Goal: Task Accomplishment & Management: Complete application form

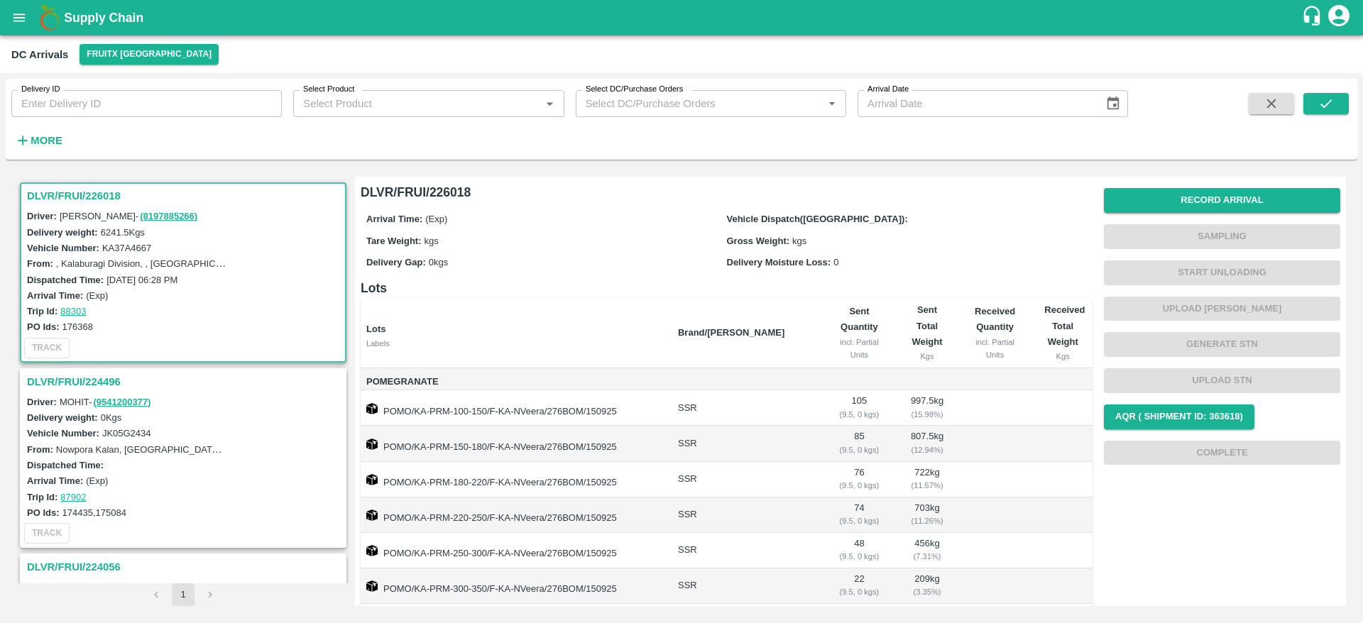
click at [84, 191] on h3 "DLVR/FRUI/226018" at bounding box center [185, 196] width 317 height 18
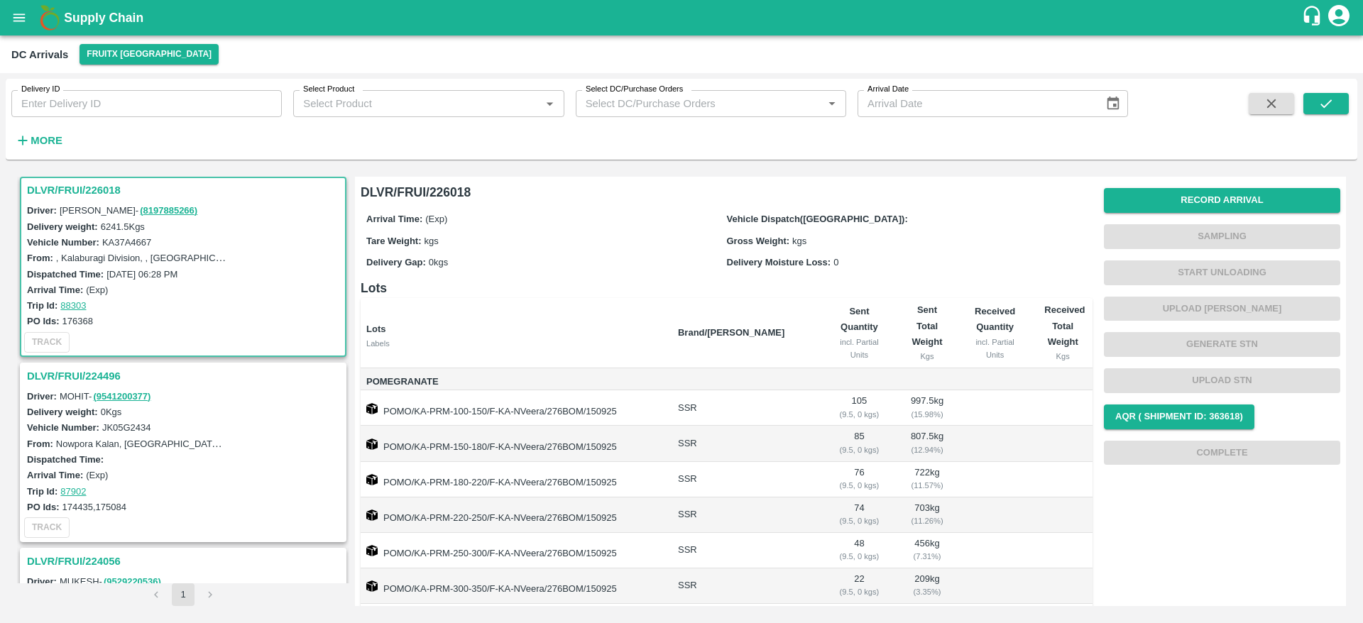
click at [60, 375] on h3 "DLVR/FRUI/224496" at bounding box center [185, 376] width 317 height 18
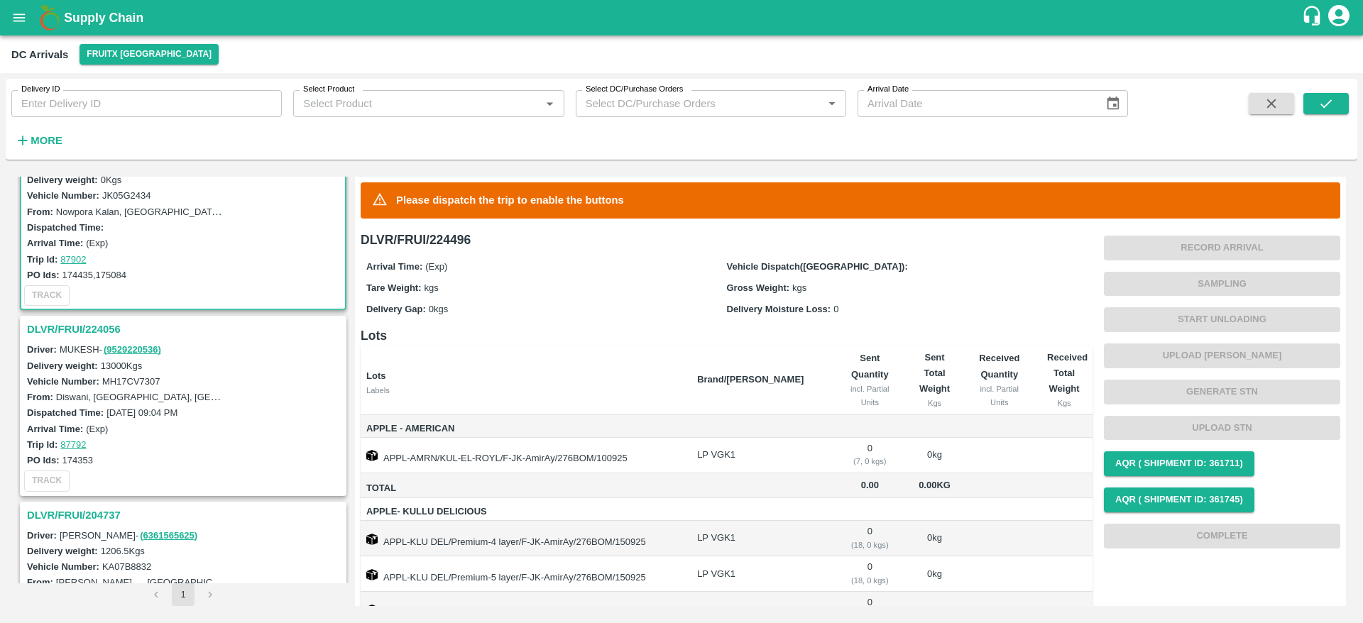
scroll to position [240, 0]
click at [79, 326] on h3 "DLVR/FRUI/224056" at bounding box center [185, 327] width 317 height 18
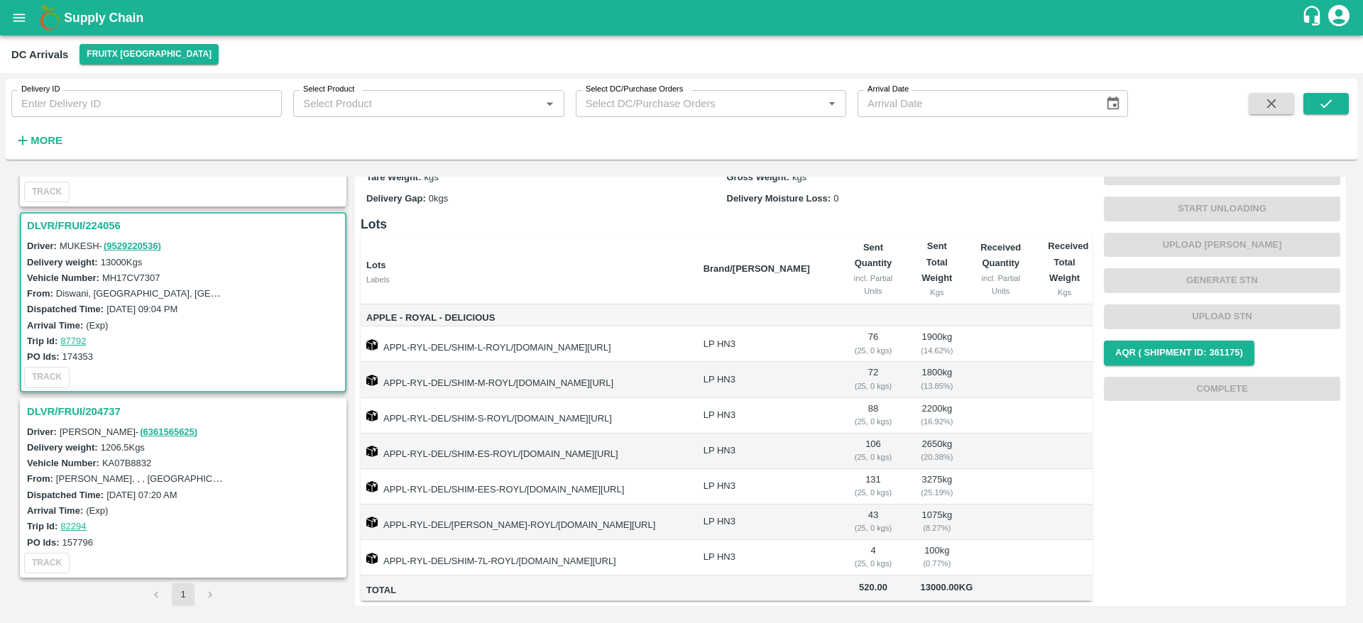
scroll to position [80, 0]
click at [70, 414] on h3 "DLVR/FRUI/204737" at bounding box center [185, 411] width 317 height 18
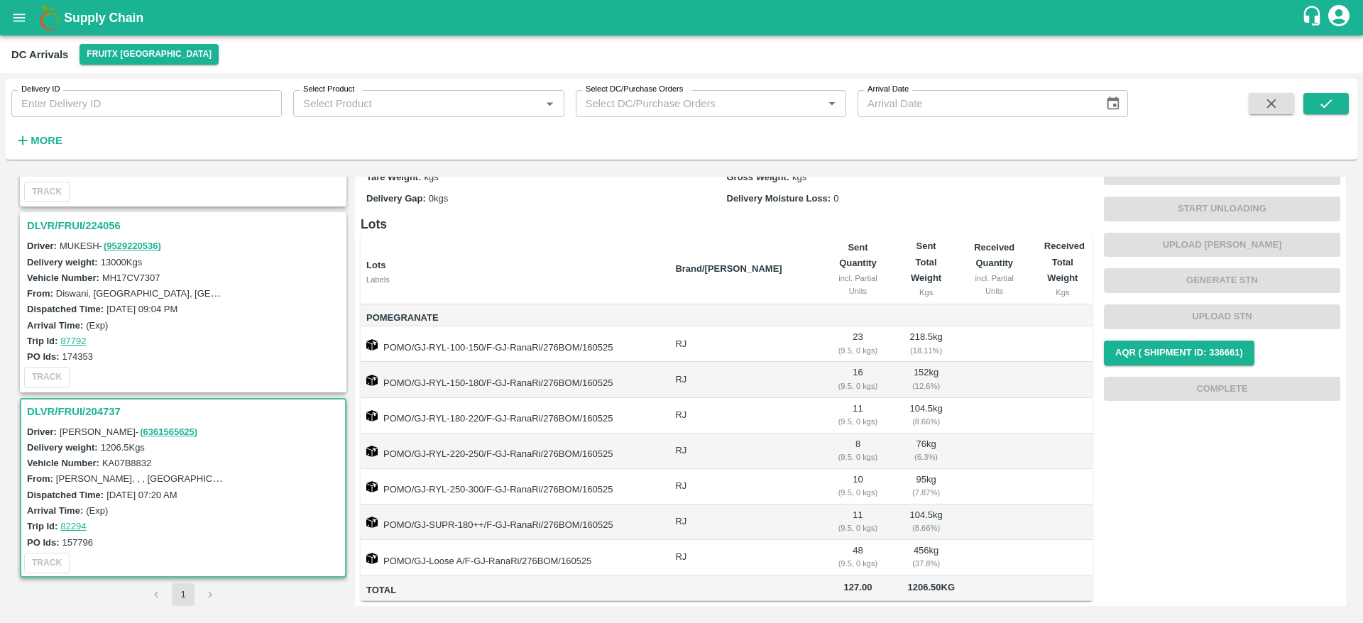
scroll to position [43, 0]
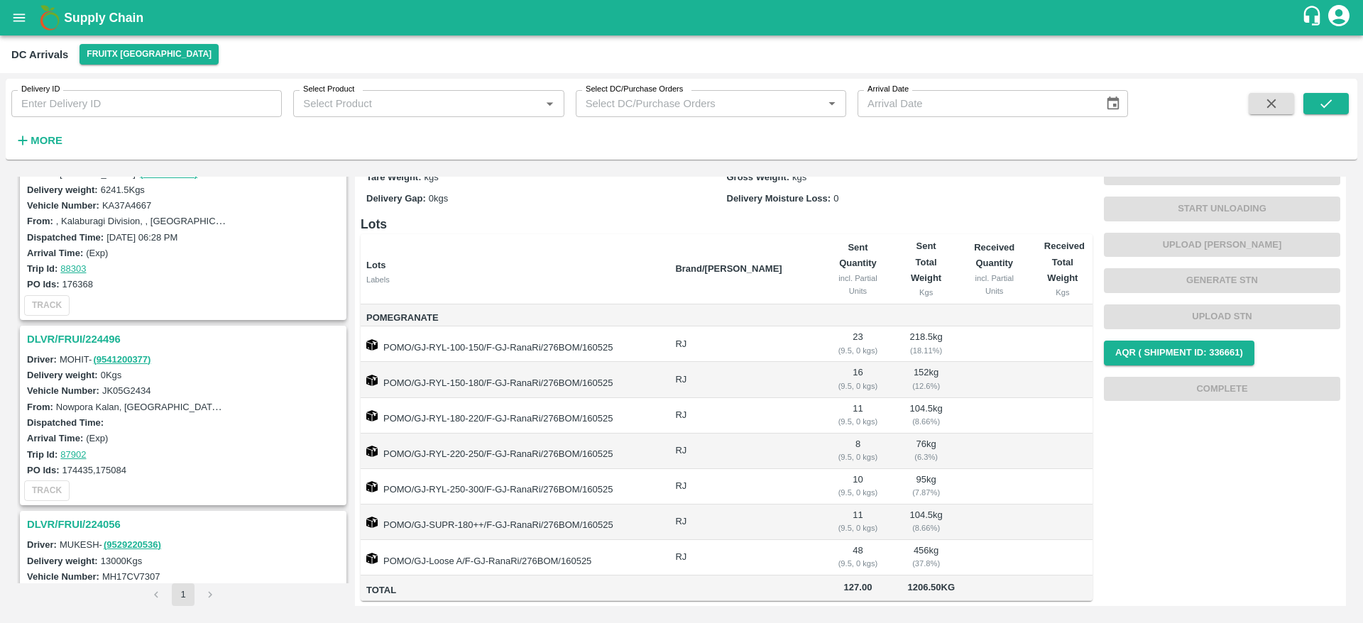
click at [75, 341] on h3 "DLVR/FRUI/224496" at bounding box center [185, 339] width 317 height 18
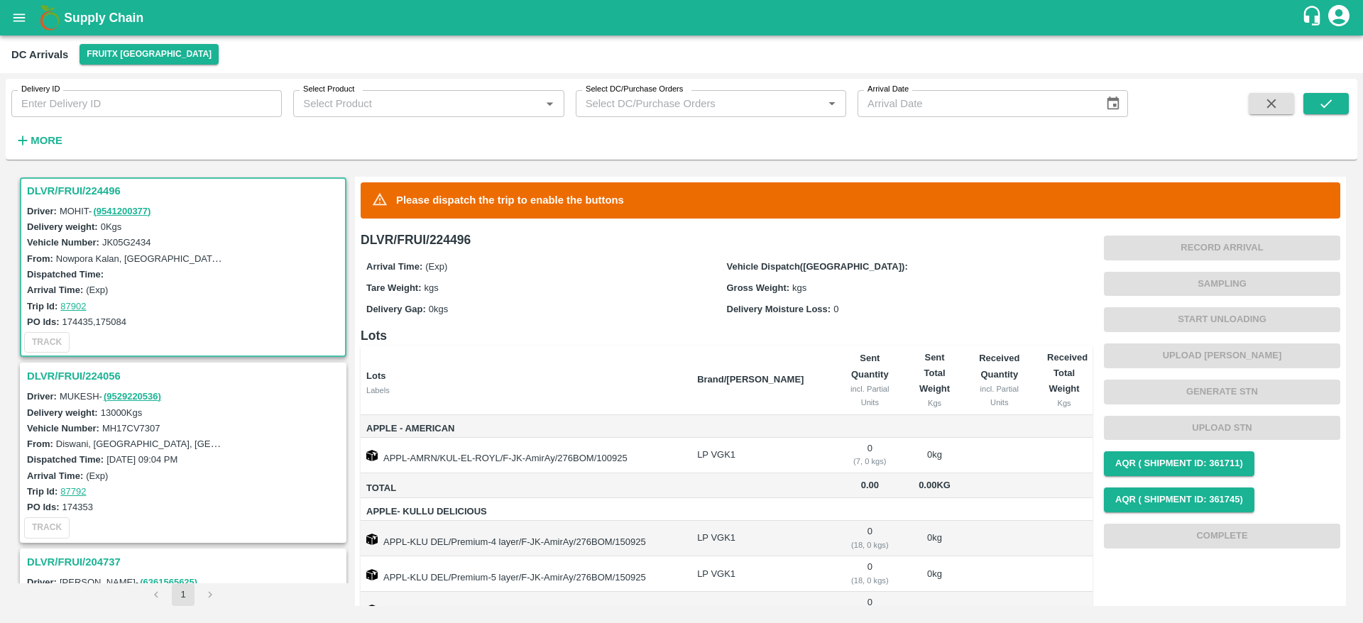
scroll to position [53, 0]
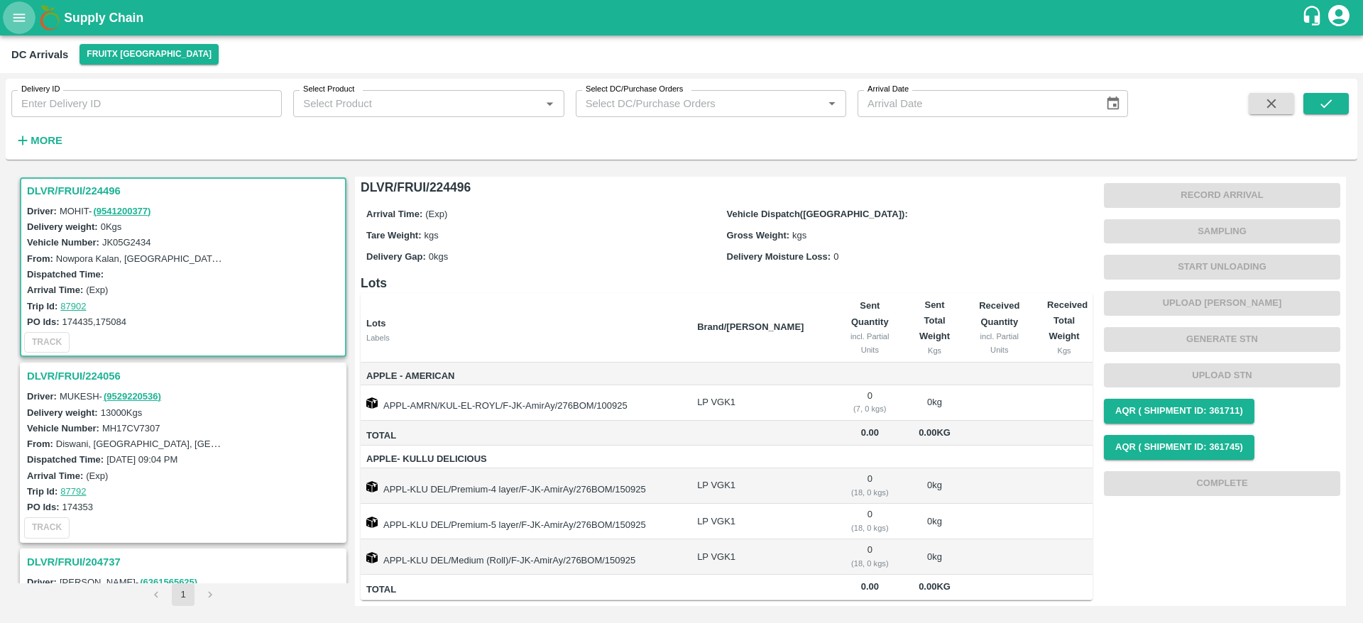
click at [22, 13] on icon "open drawer" at bounding box center [19, 17] width 12 height 8
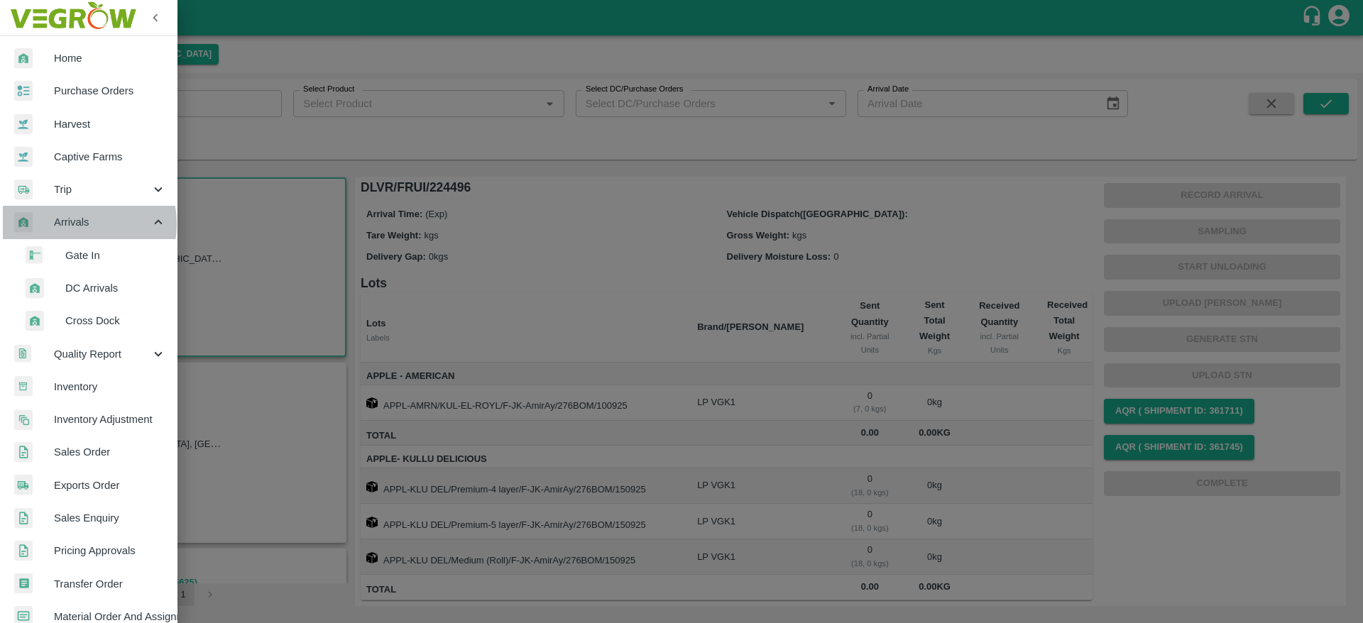
click at [78, 224] on span "Arrivals" at bounding box center [102, 222] width 97 height 16
click at [101, 210] on div "Arrivals" at bounding box center [88, 222] width 177 height 33
click at [108, 300] on li "DC Arrivals" at bounding box center [94, 288] width 166 height 33
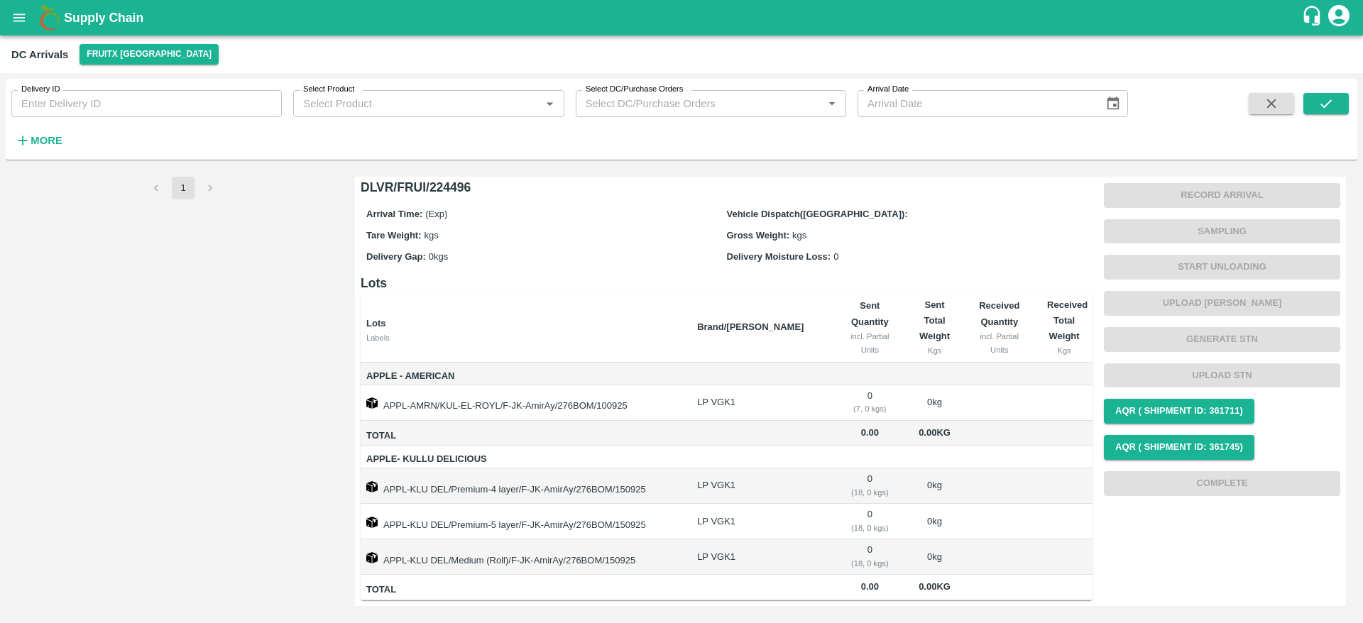
click at [106, 11] on b "Supply Chain" at bounding box center [103, 18] width 79 height 14
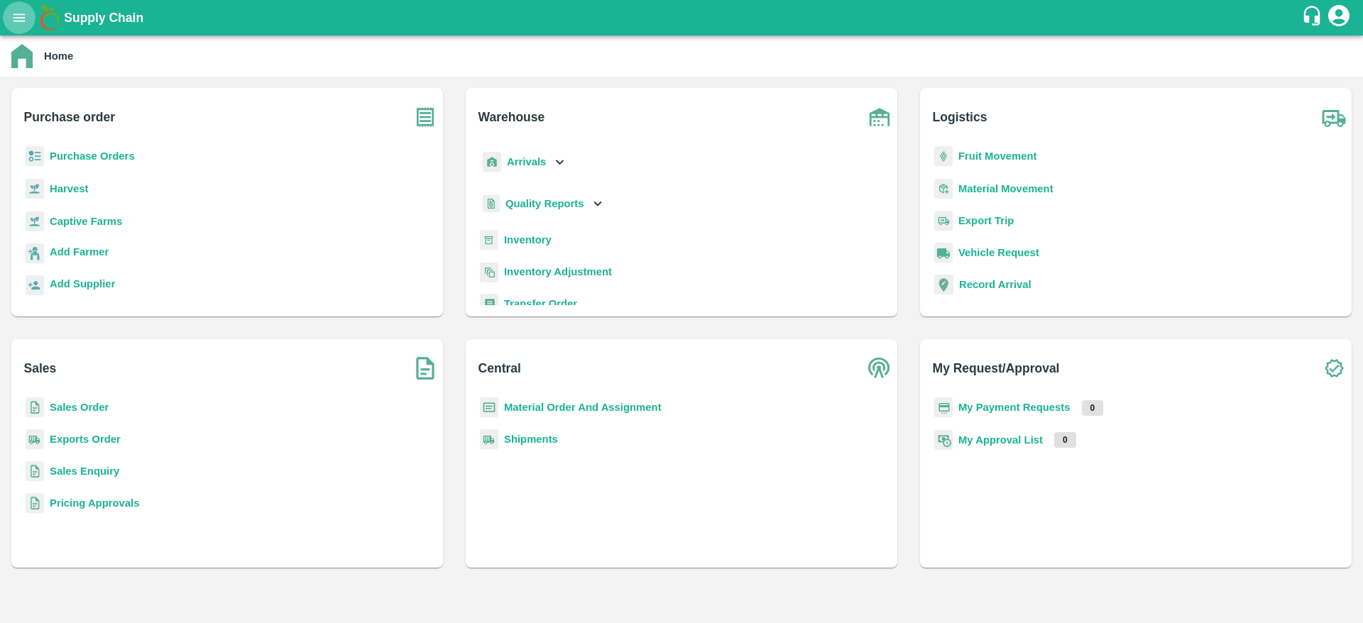
click at [20, 21] on icon "open drawer" at bounding box center [19, 17] width 12 height 8
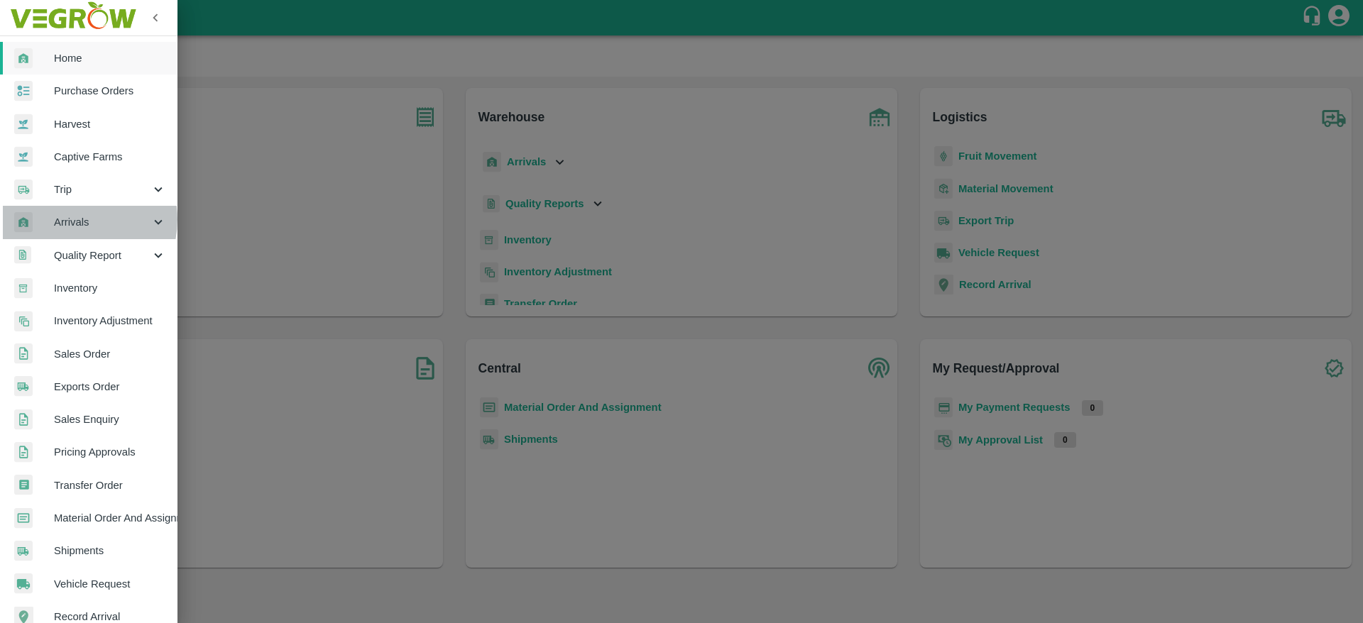
click at [71, 219] on span "Arrivals" at bounding box center [102, 222] width 97 height 16
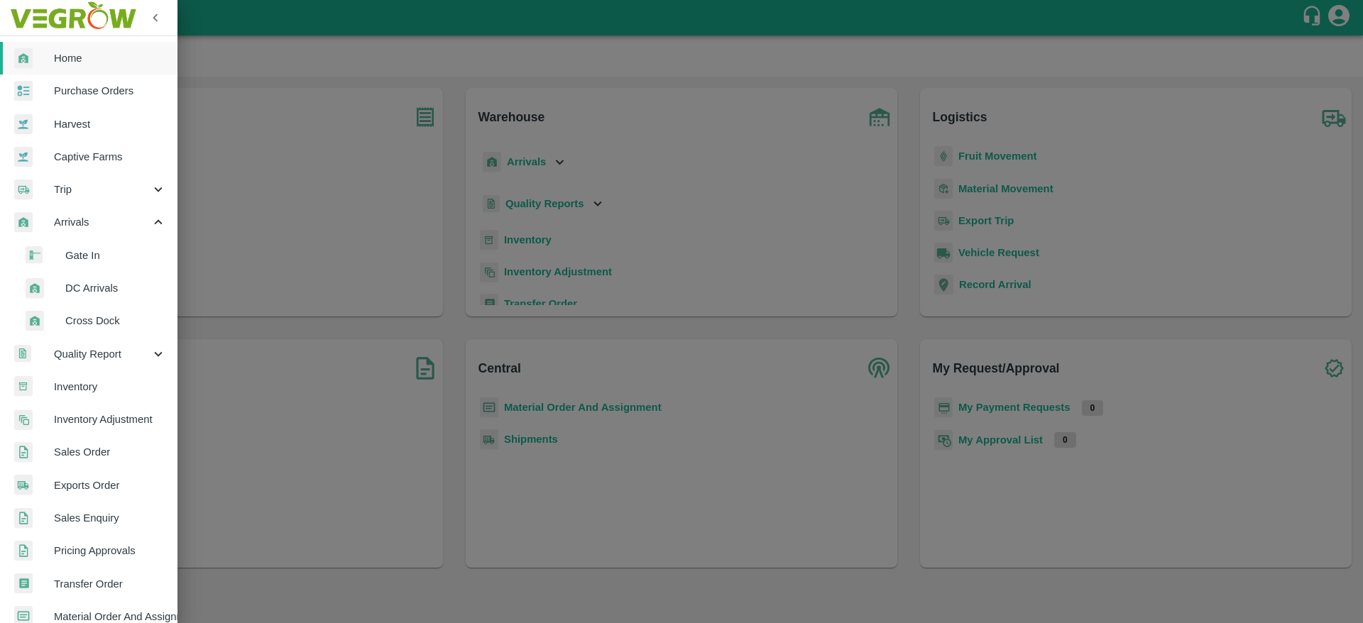
click at [105, 279] on li "DC Arrivals" at bounding box center [94, 288] width 166 height 33
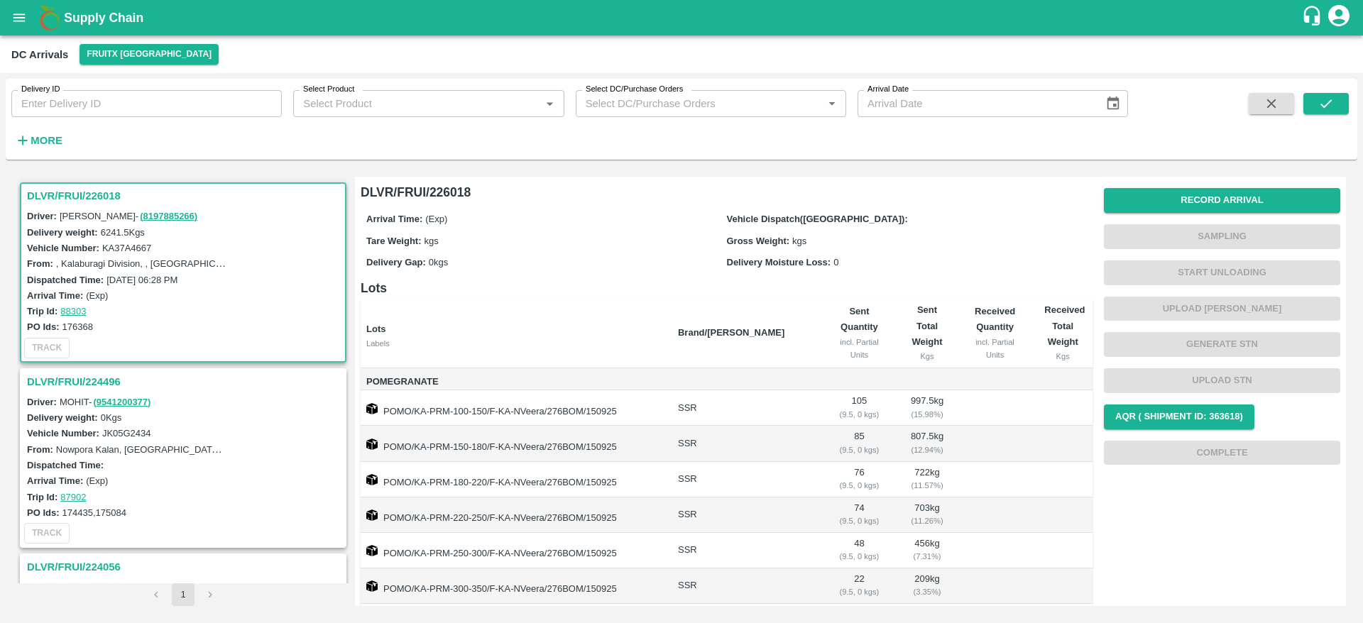
click at [57, 192] on h3 "DLVR/FRUI/226018" at bounding box center [185, 196] width 317 height 18
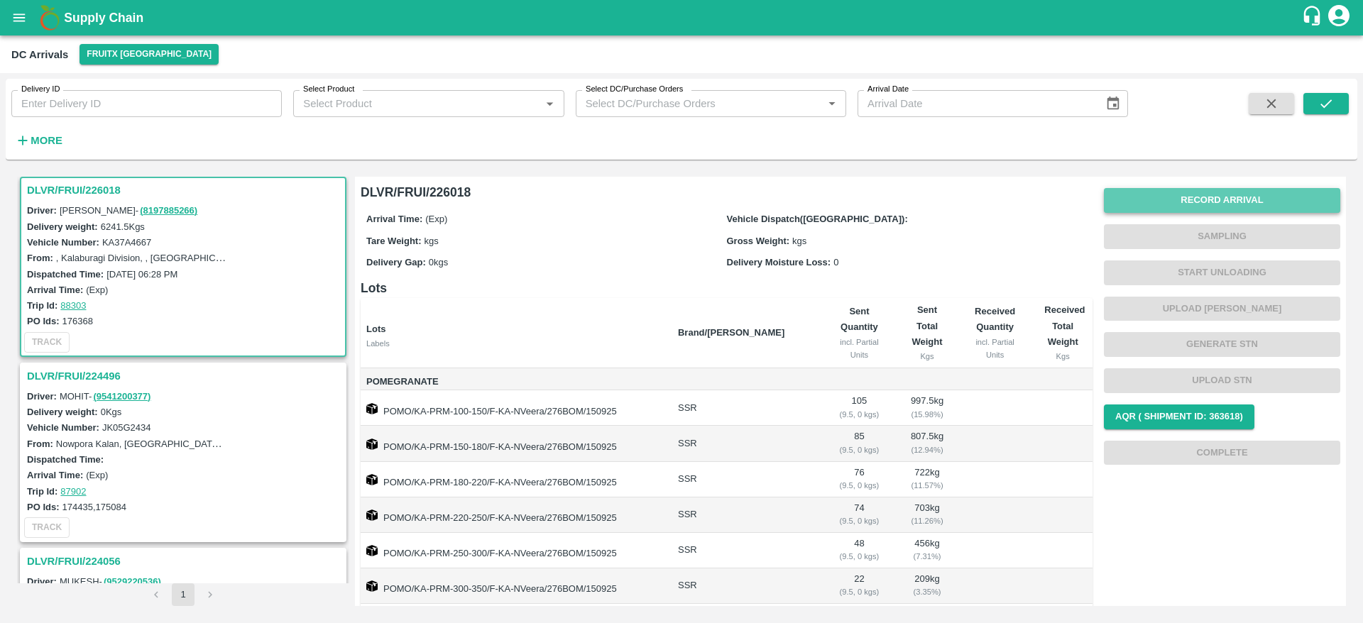
click at [1208, 207] on button "Record Arrival" at bounding box center [1222, 200] width 236 height 25
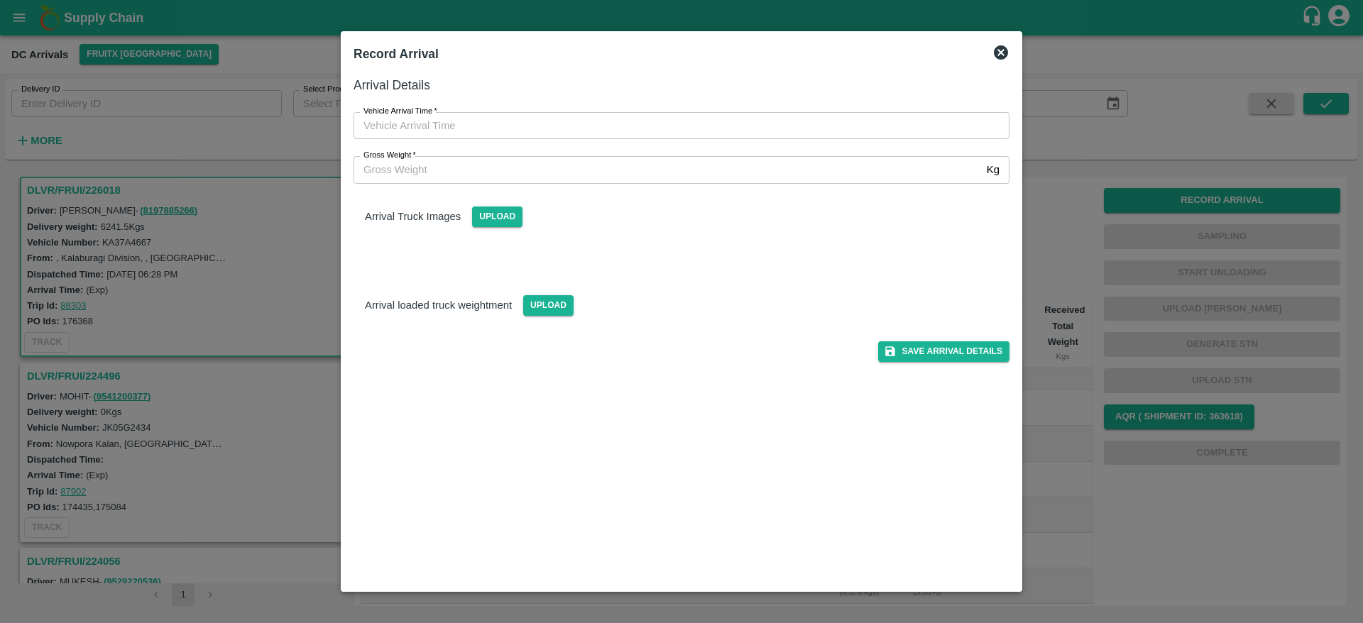
type input "DD/MM/YYYY hh:mm aa"
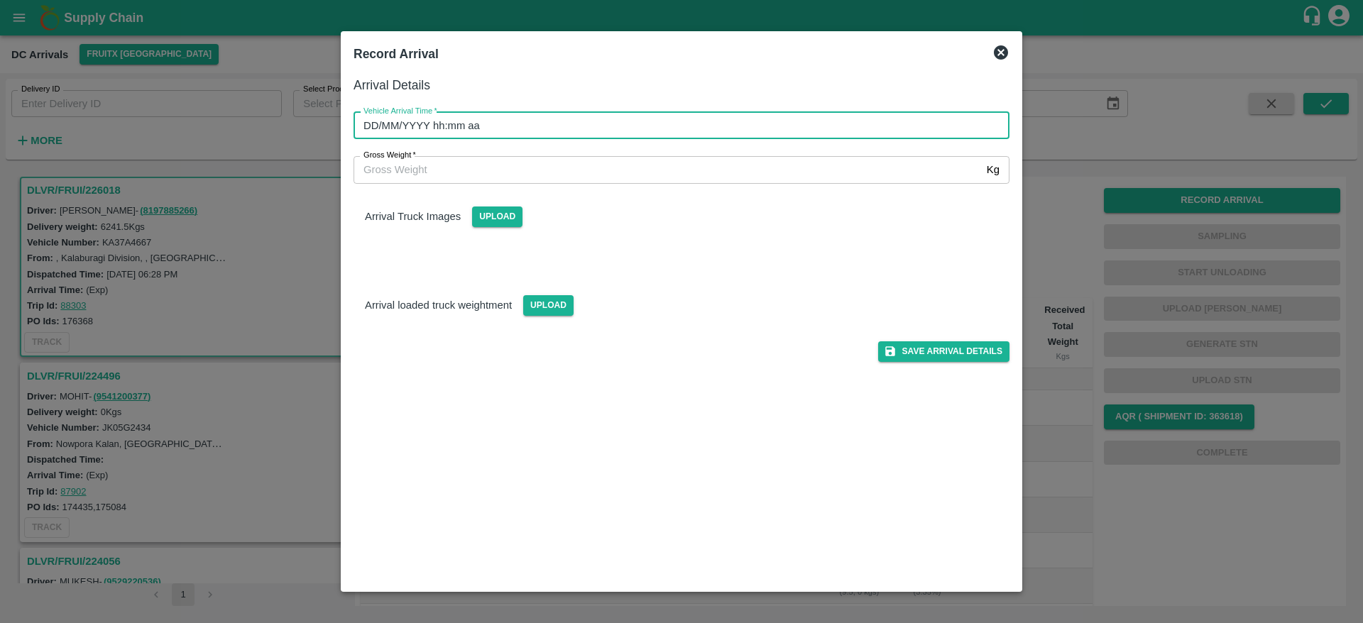
click at [685, 112] on input "DD/MM/YYYY hh:mm aa" at bounding box center [676, 125] width 646 height 27
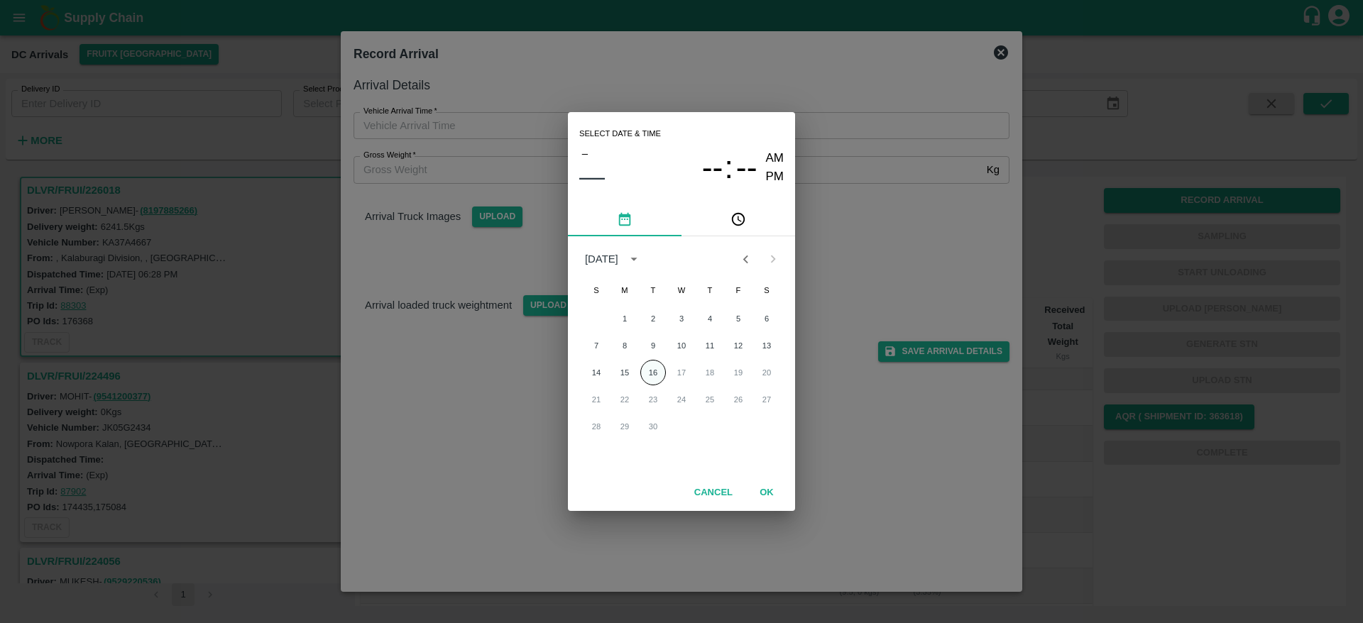
click at [656, 374] on button "16" at bounding box center [653, 373] width 26 height 26
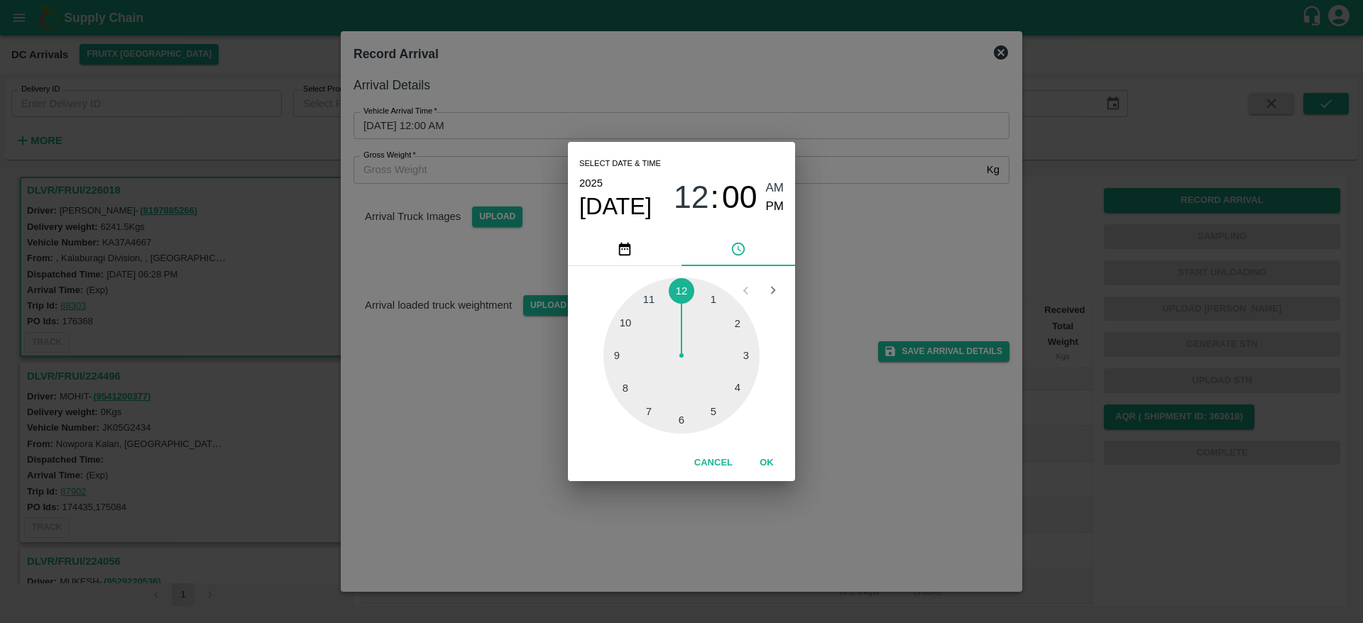
click at [648, 412] on div at bounding box center [681, 356] width 156 height 156
type input "[DATE] 07:00 AM"
click at [767, 461] on button "OK" at bounding box center [766, 463] width 45 height 25
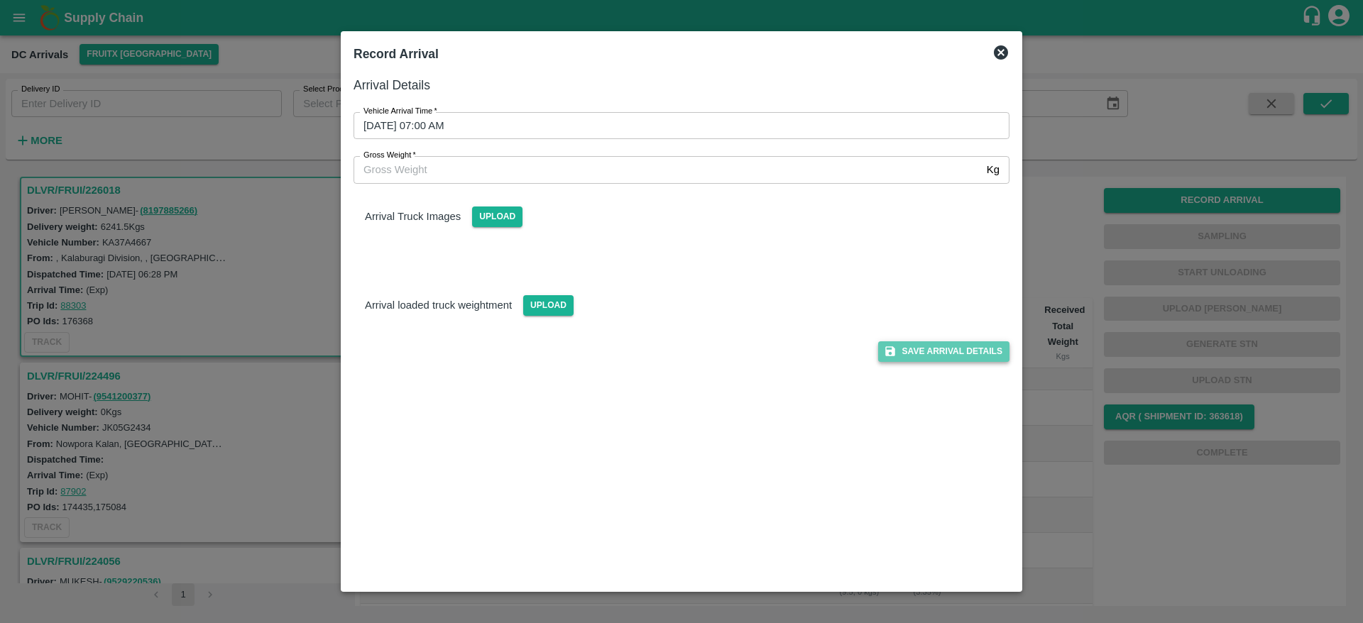
click at [926, 355] on button "Save Arrival Details" at bounding box center [943, 351] width 131 height 21
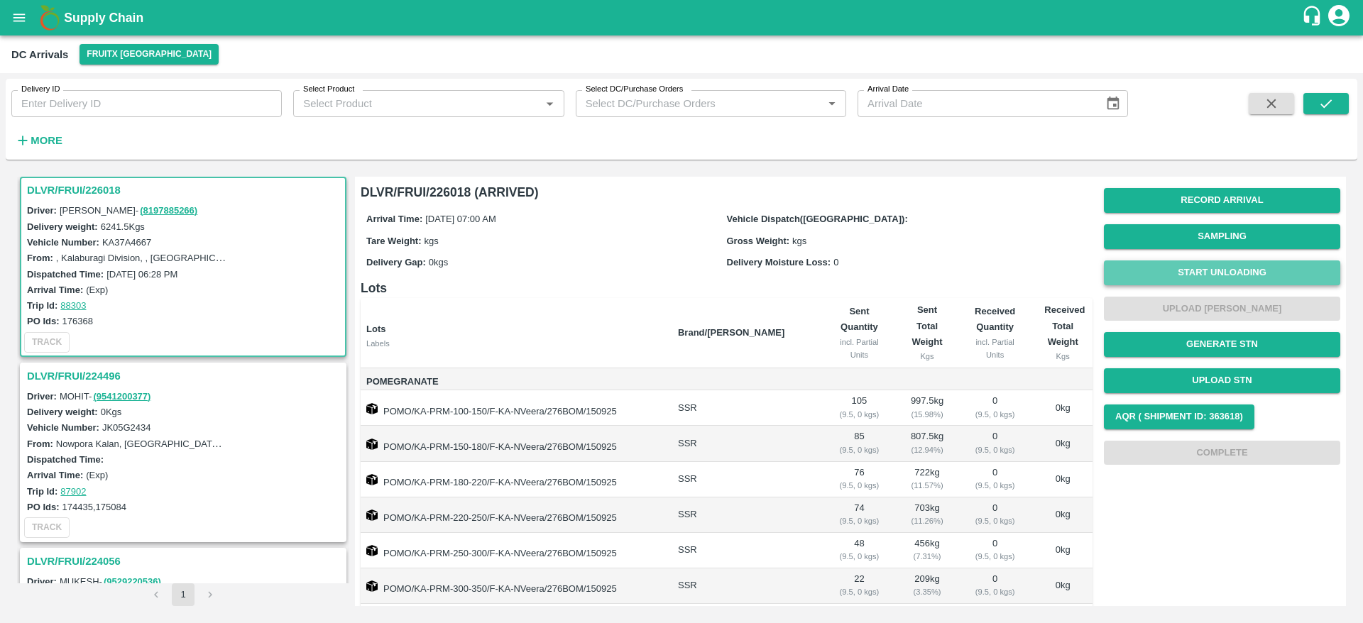
click at [1217, 281] on button "Start Unloading" at bounding box center [1222, 272] width 236 height 25
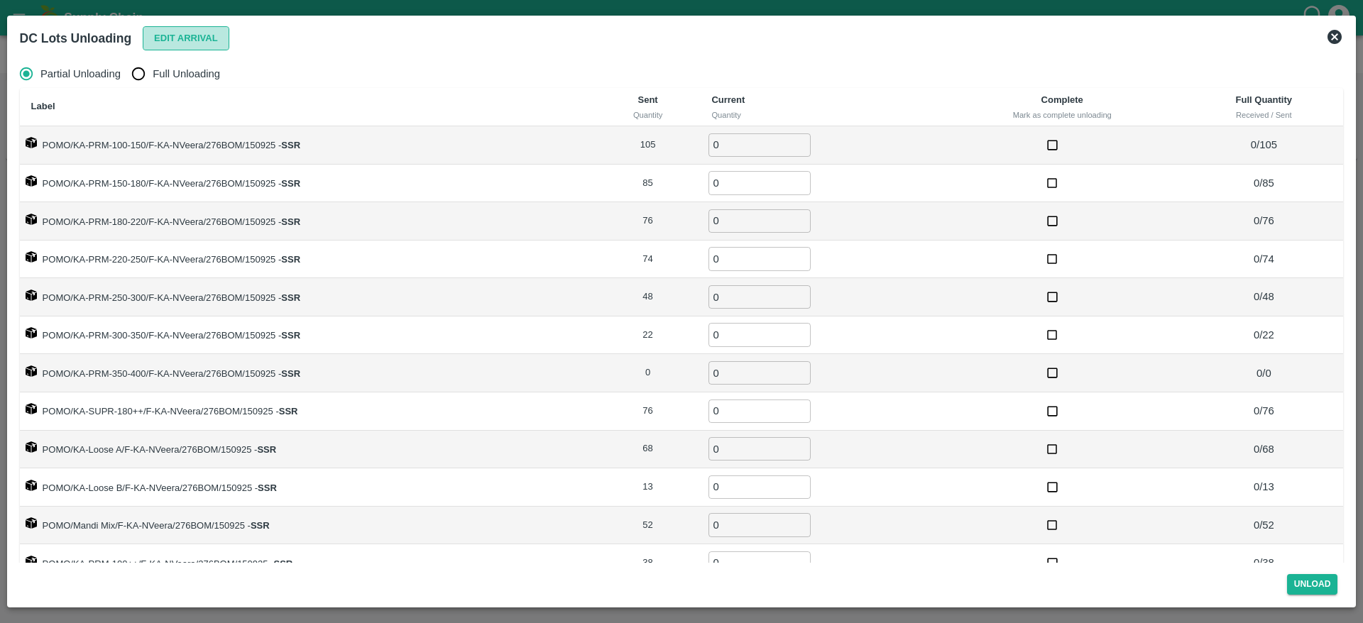
click at [178, 26] on button "Edit Arrival" at bounding box center [186, 38] width 87 height 25
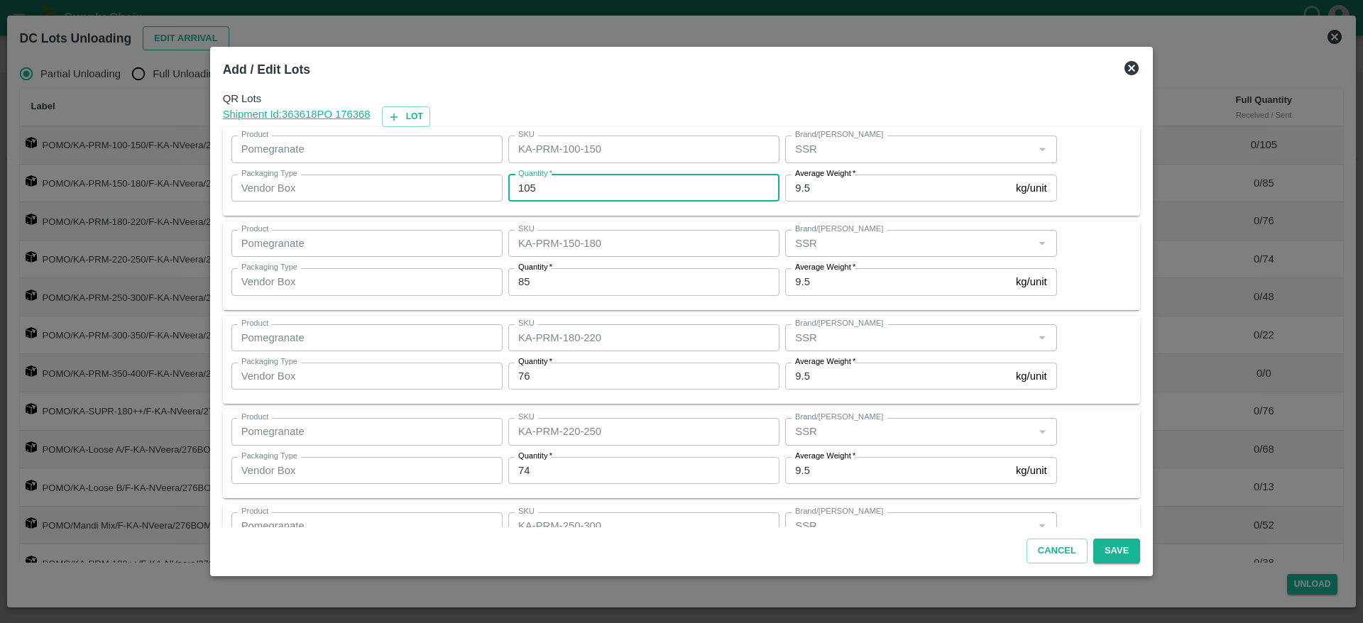
click at [609, 178] on input "105" at bounding box center [643, 188] width 271 height 27
type input "101"
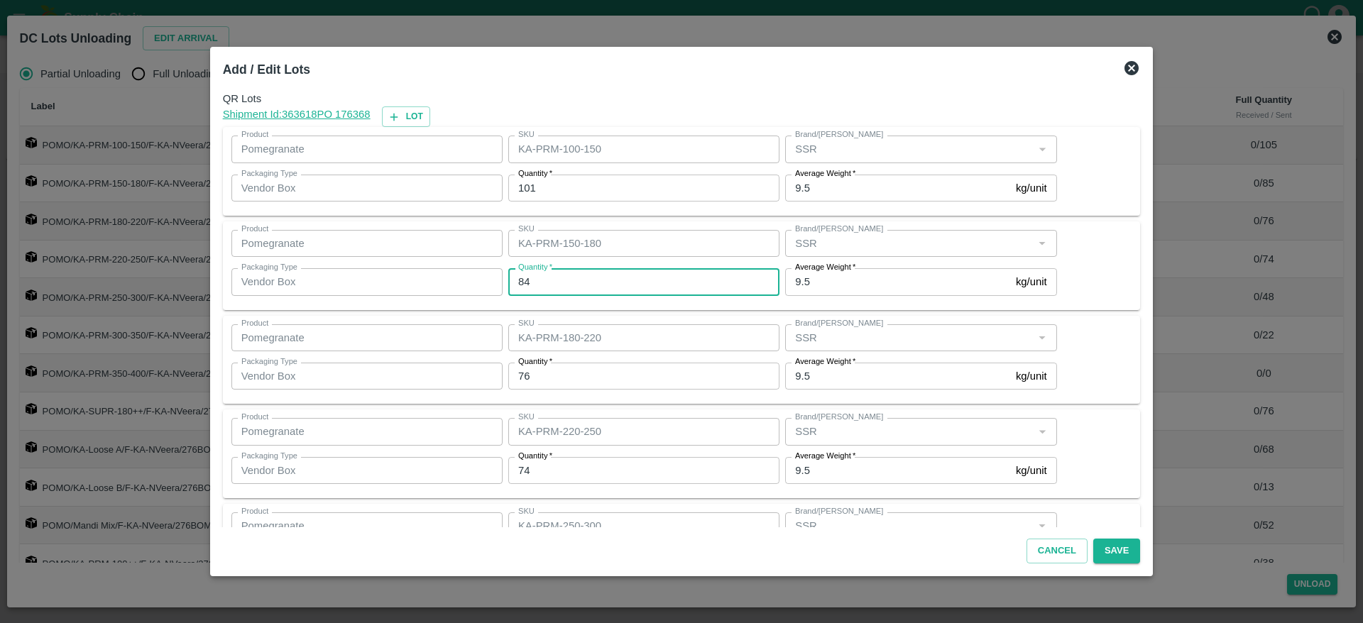
type input "84"
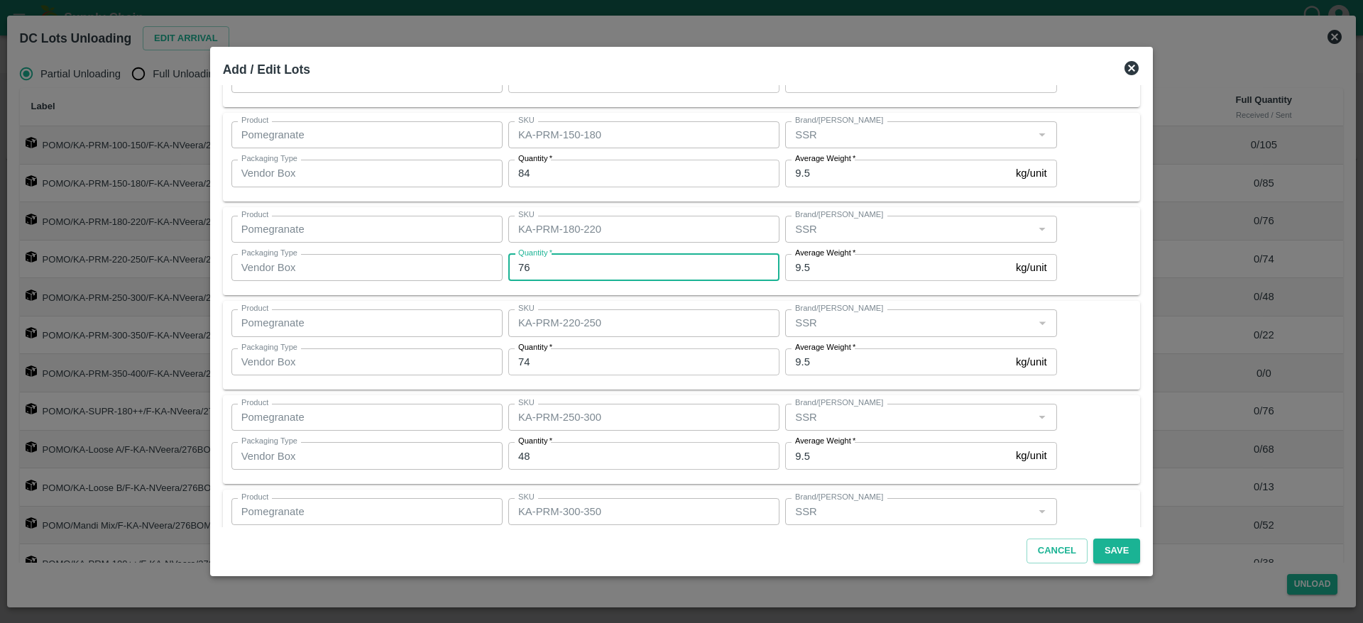
scroll to position [110, 0]
type input "78"
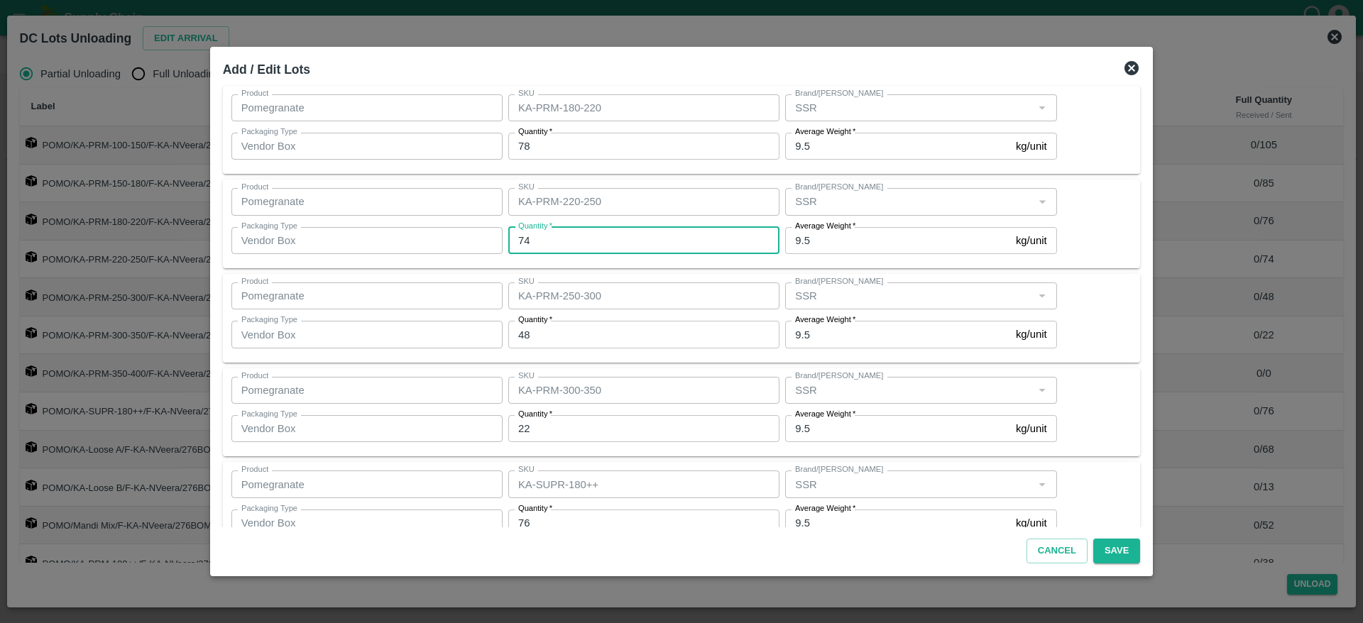
scroll to position [234, 0]
type input "76"
type input "48"
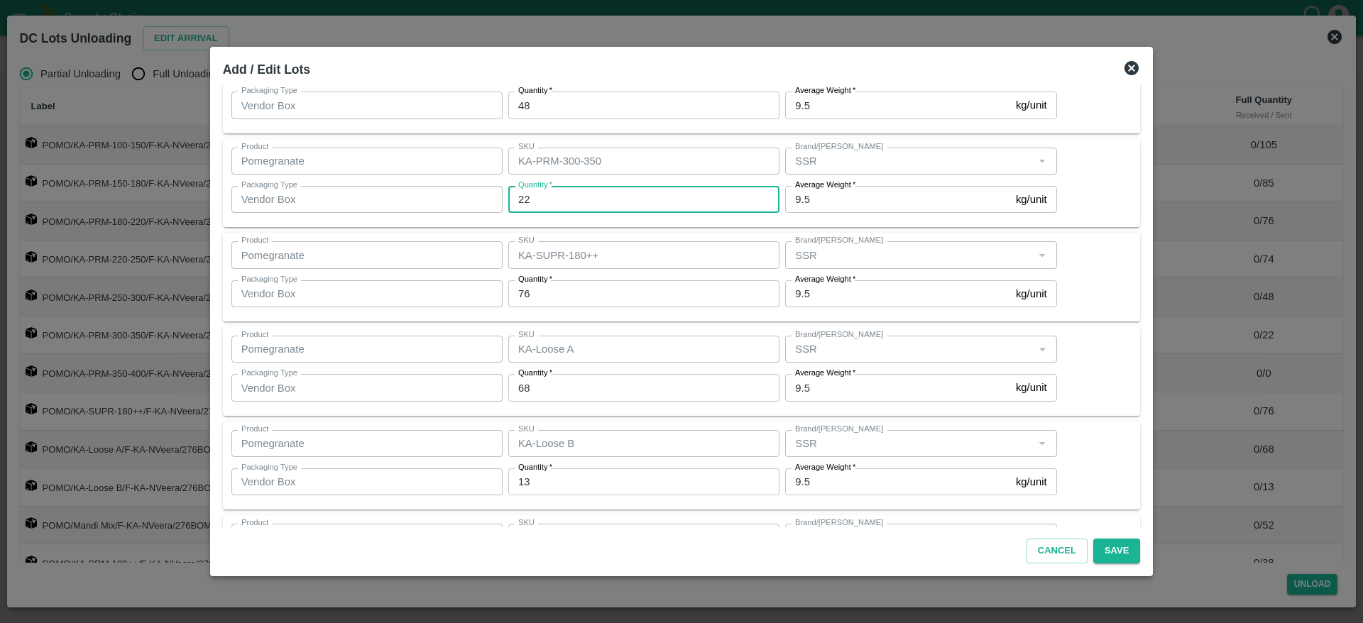
scroll to position [468, 0]
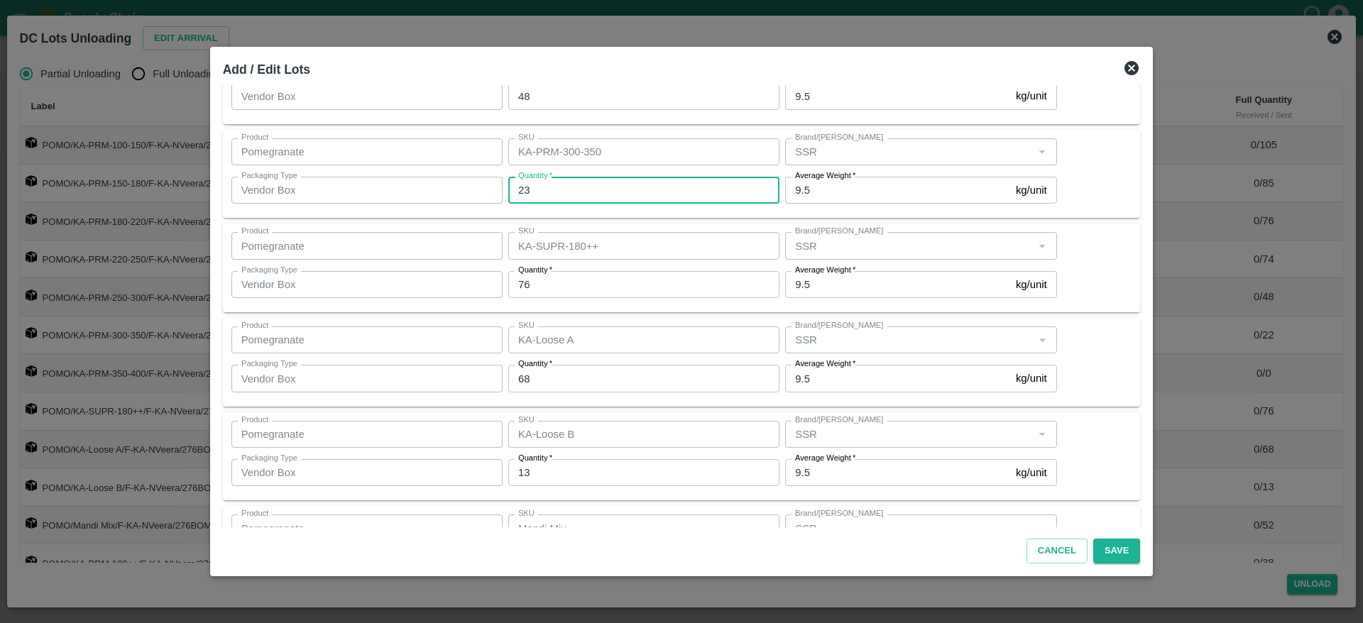
type input "23"
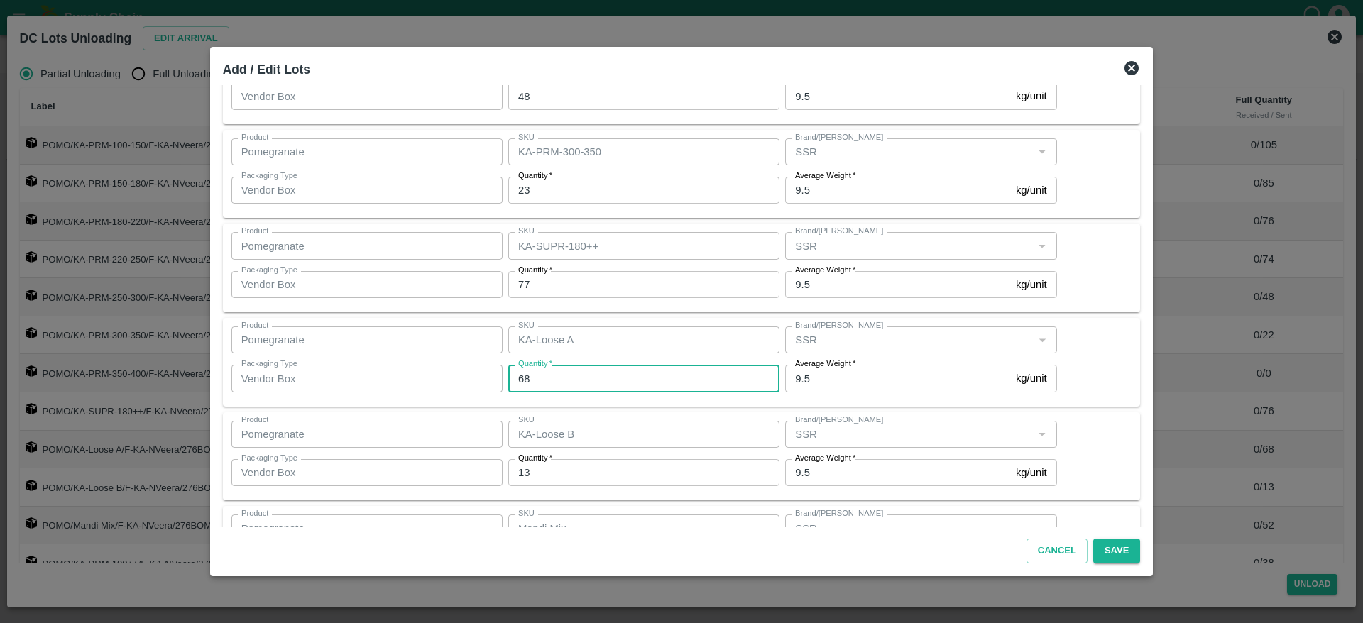
scroll to position [468, 0]
click at [545, 290] on input "77" at bounding box center [643, 285] width 271 height 27
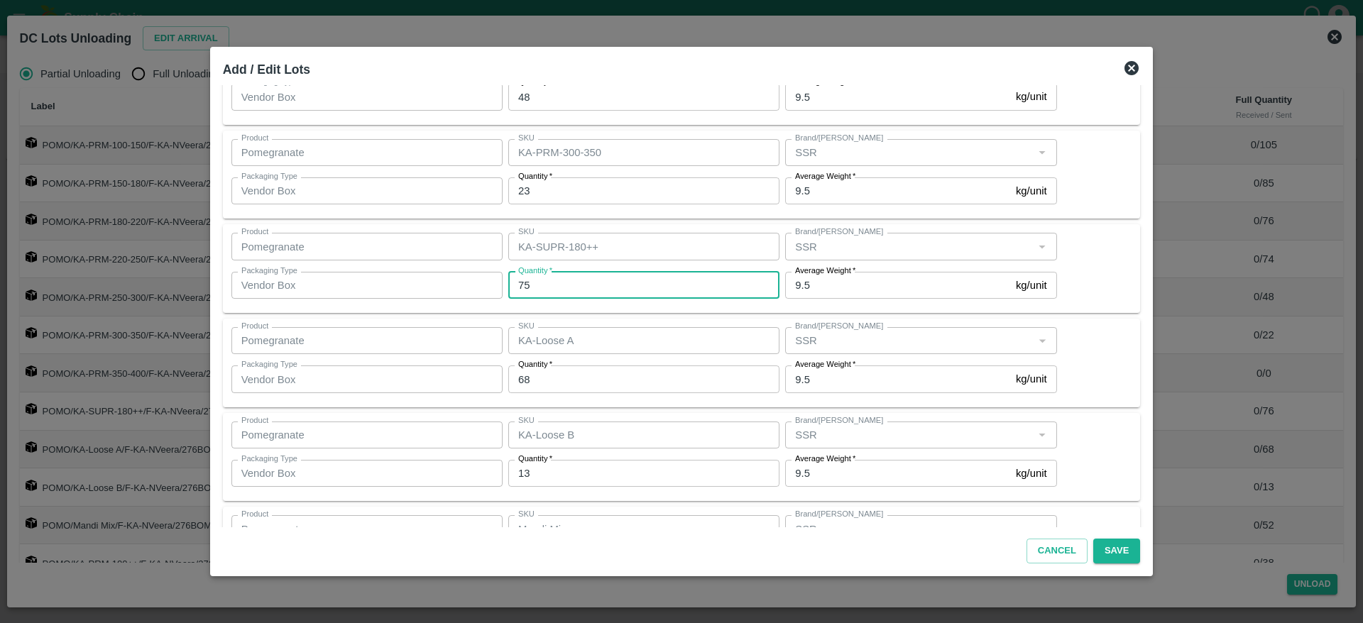
type input "75"
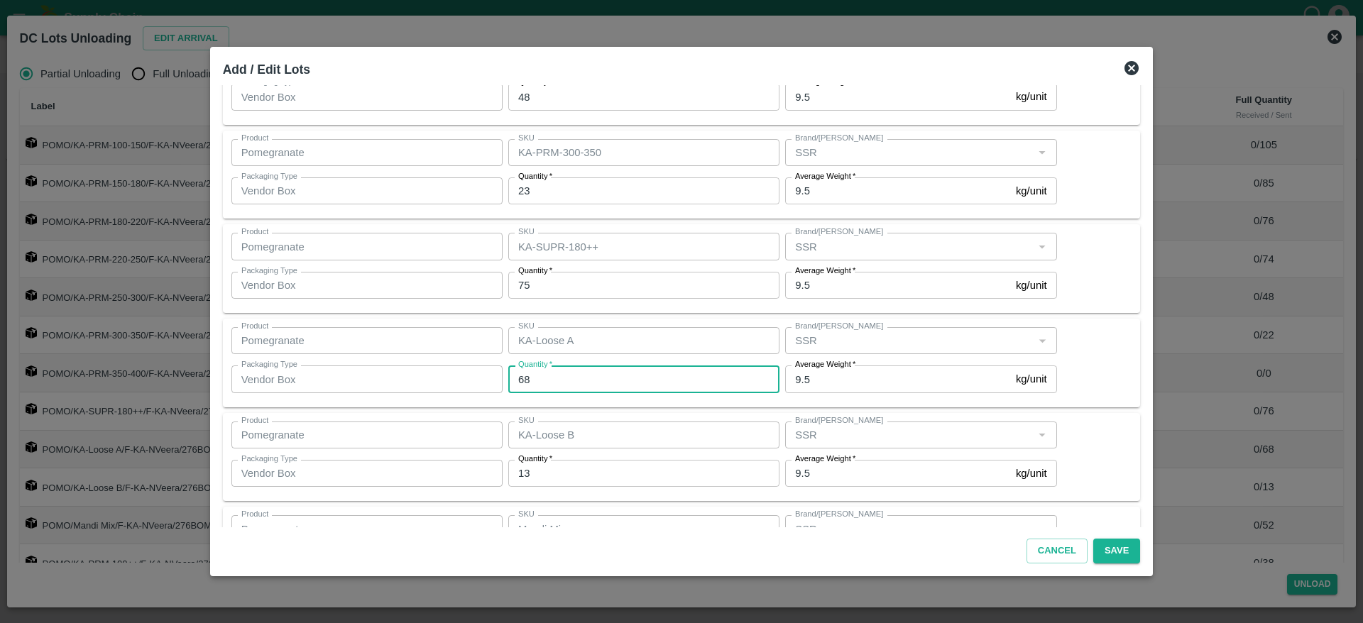
scroll to position [474, 0]
type input "67"
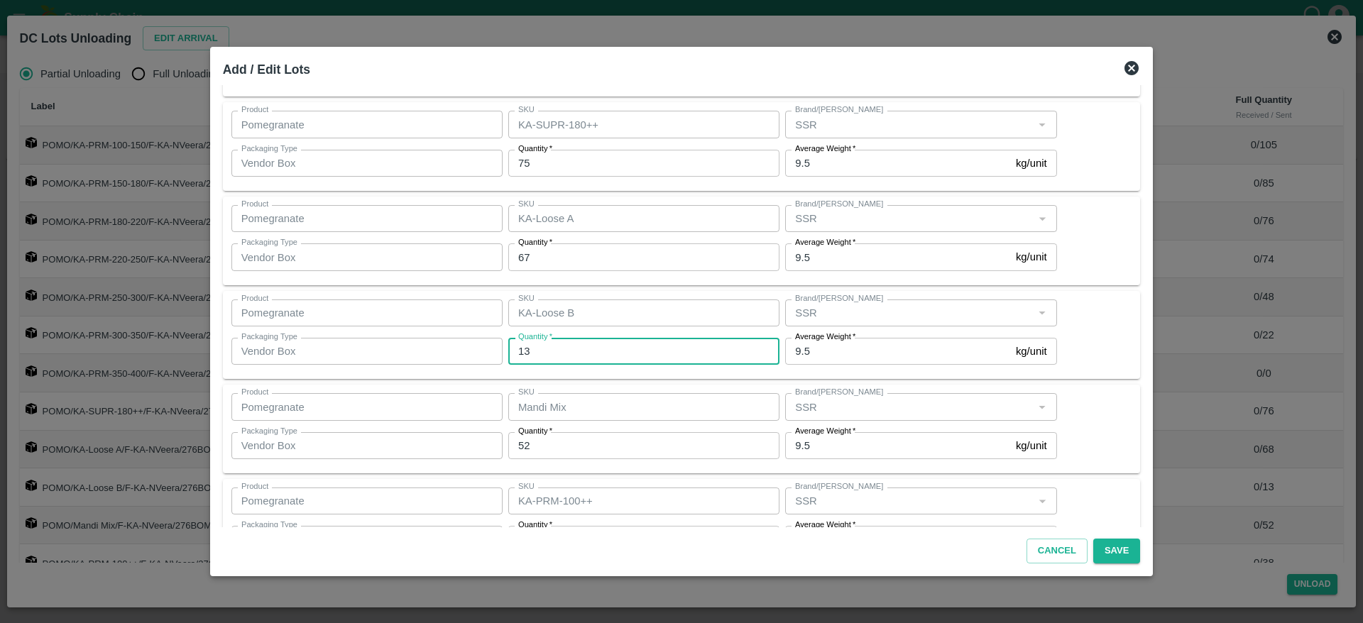
scroll to position [639, 0]
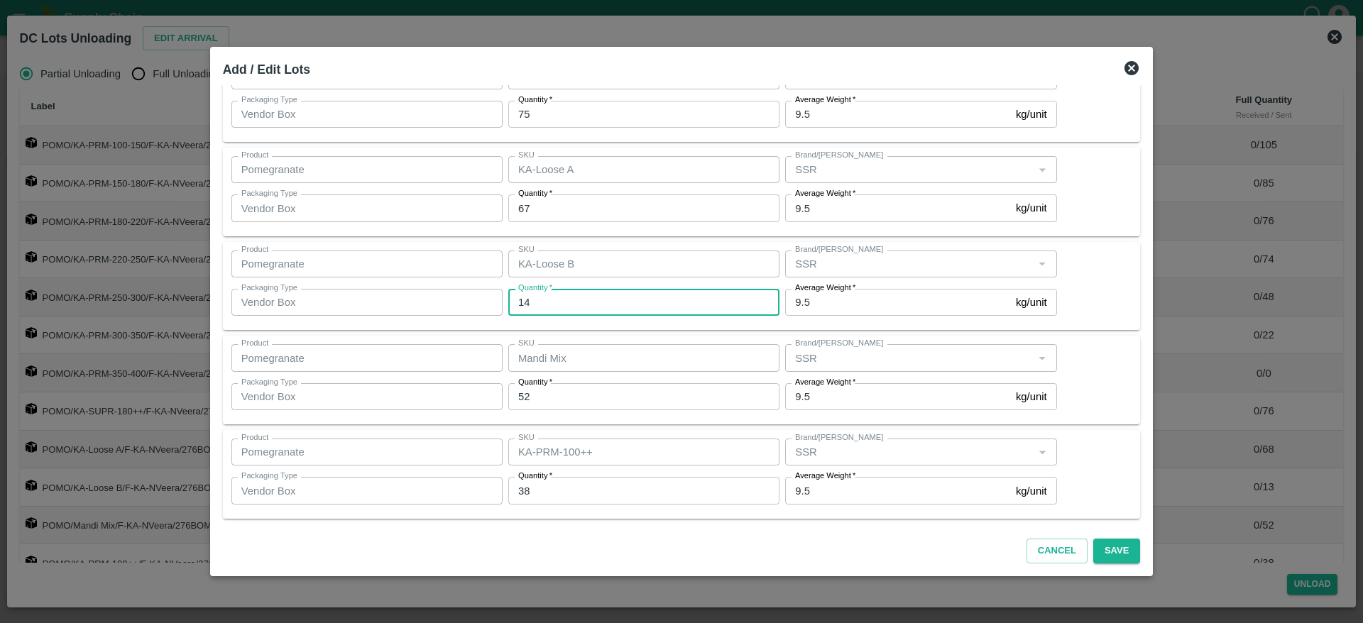
type input "14"
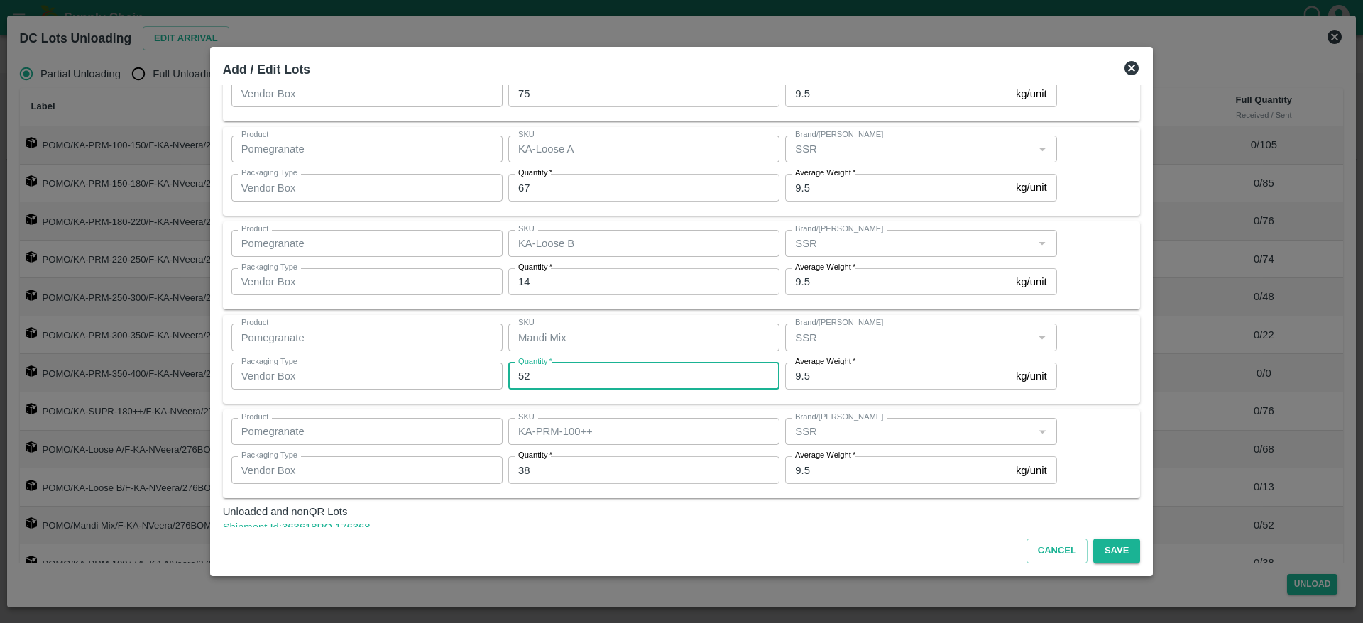
scroll to position [664, 0]
type input "0"
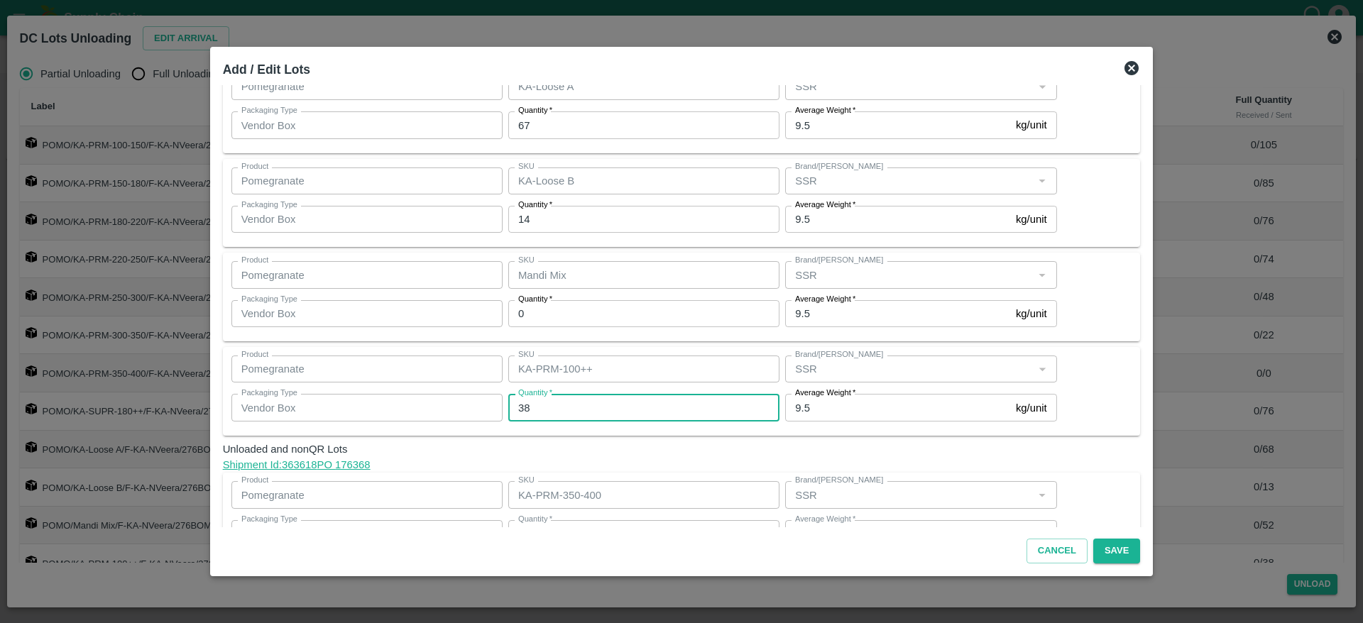
scroll to position [723, 0]
type input "37"
click at [1097, 378] on div "Product Pomegranate Product SKU KA-PRM-100++ SKU Brand/Marka Brand/Marka Packag…" at bounding box center [681, 390] width 901 height 72
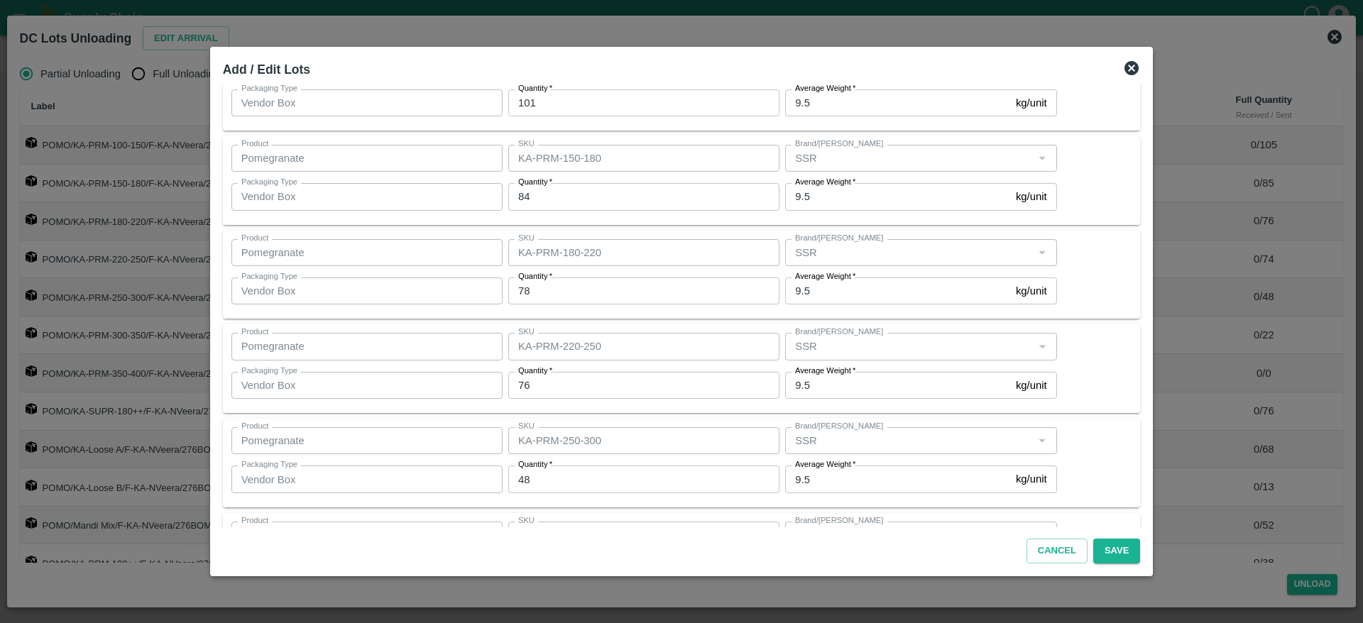
scroll to position [0, 0]
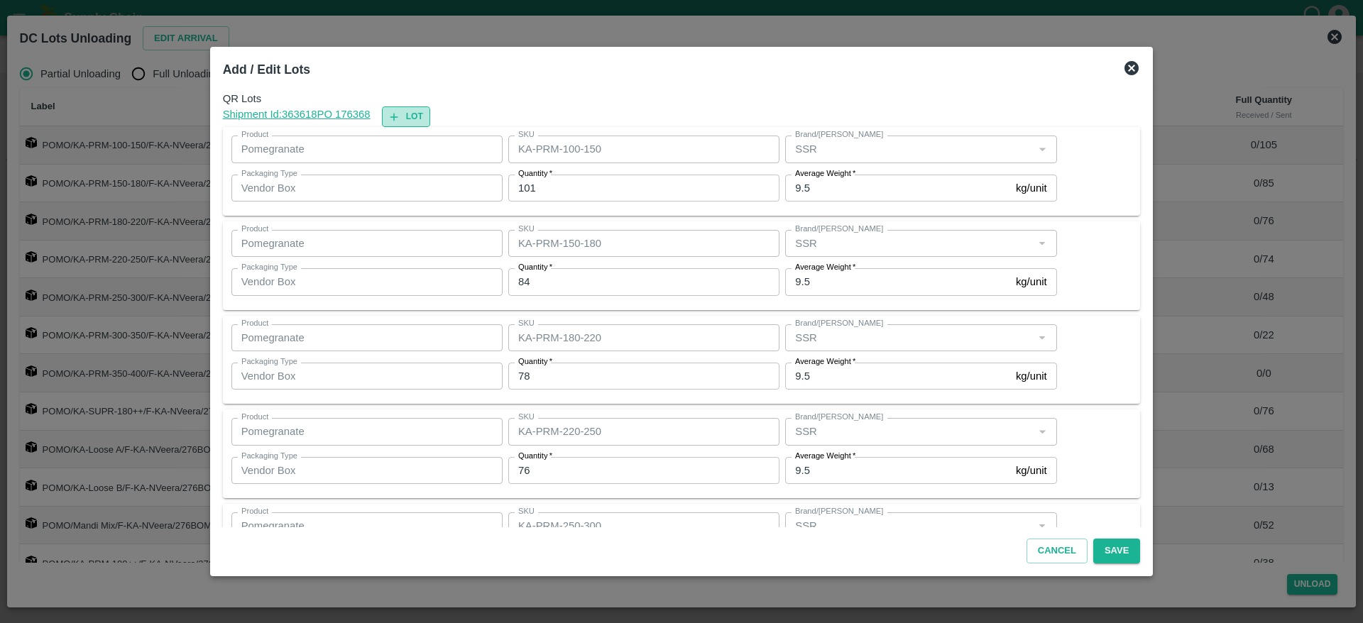
click at [430, 116] on button "Lot" at bounding box center [406, 116] width 48 height 21
type input "KA-PRM-100-150"
type input "101"
type input "KA-PRM-150-180"
type input "84"
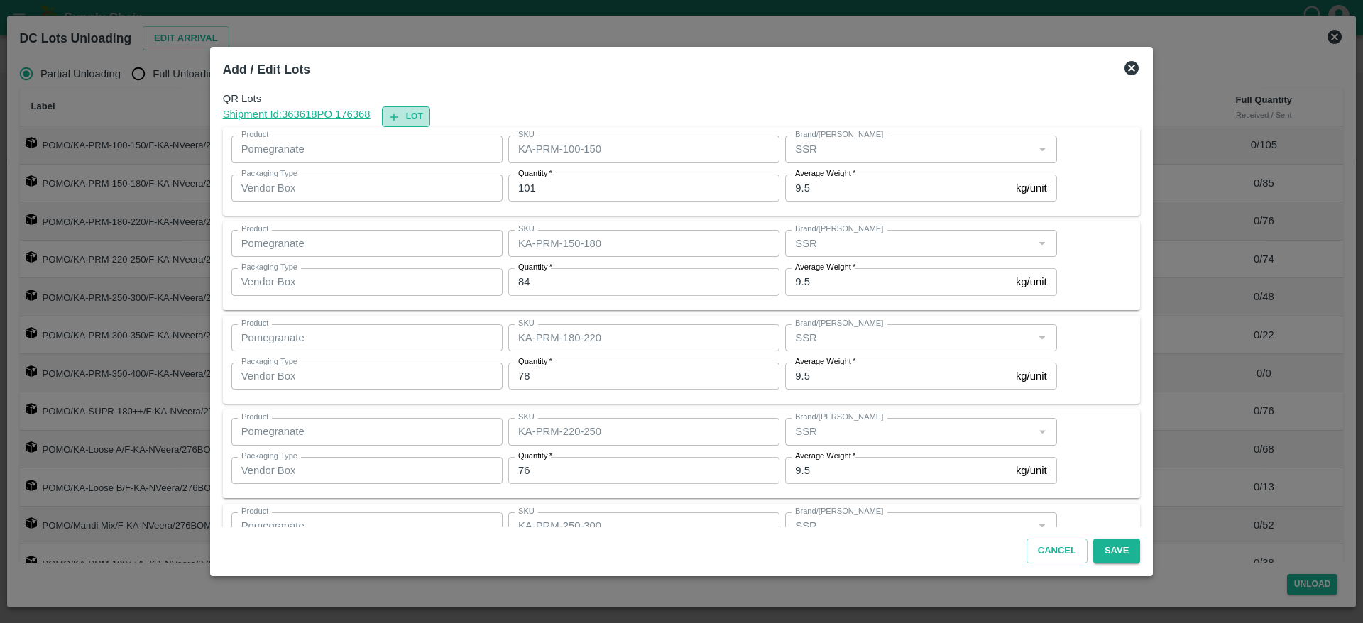
type input "KA-PRM-180-220"
type input "78"
type input "KA-PRM-220-250"
type input "76"
type input "KA-PRM-250-300"
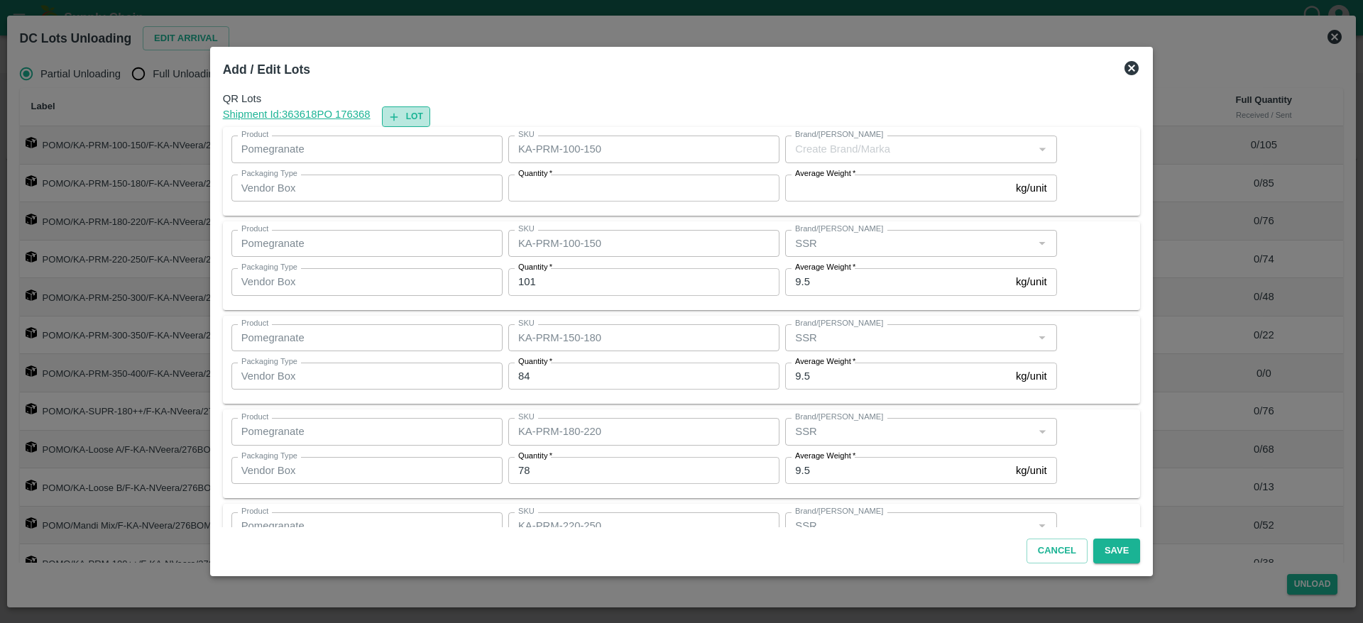
type input "48"
type input "KA-PRM-300-350"
type input "23"
type input "KA-SUPR-180++"
type input "75"
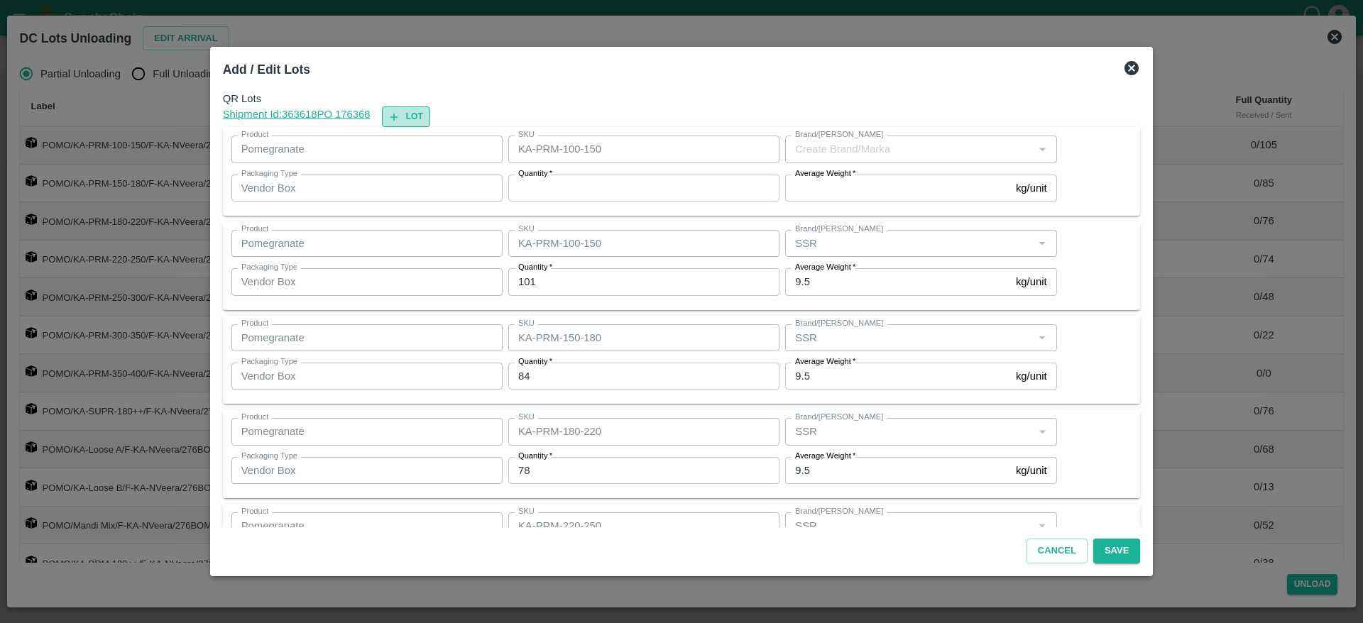
type input "KA-Loose A"
type input "67"
type input "KA-Loose B"
type input "14"
type input "Mandi Mix"
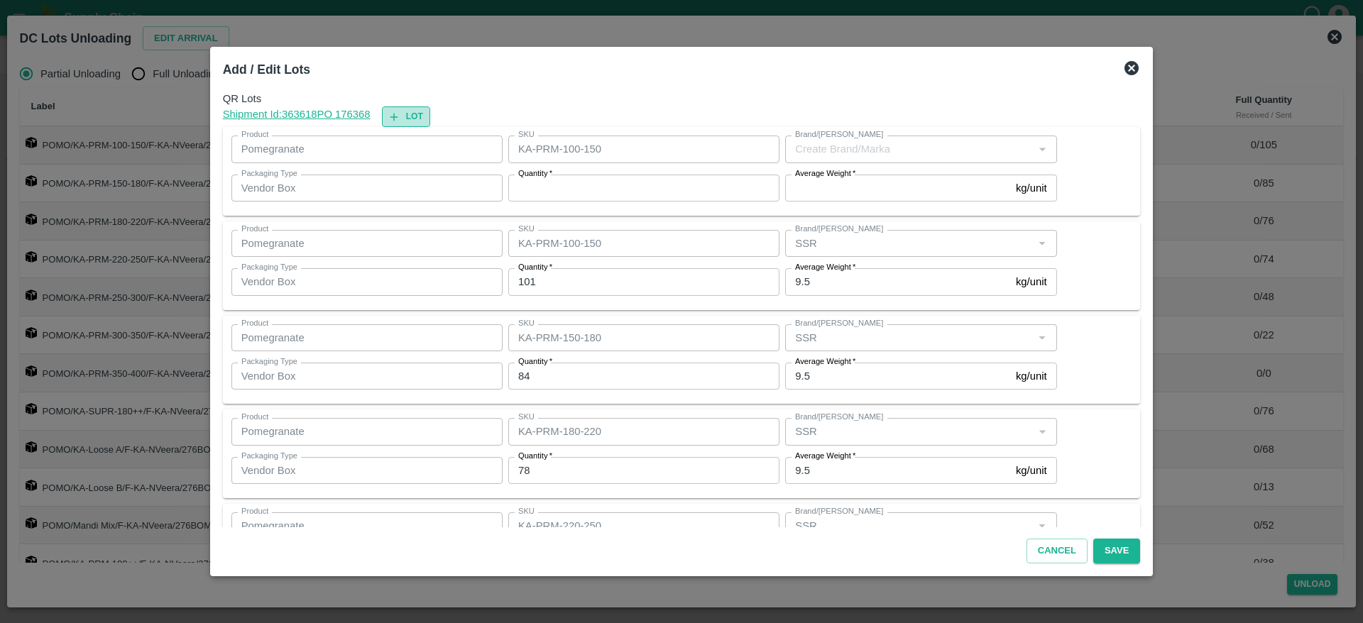
type input "0"
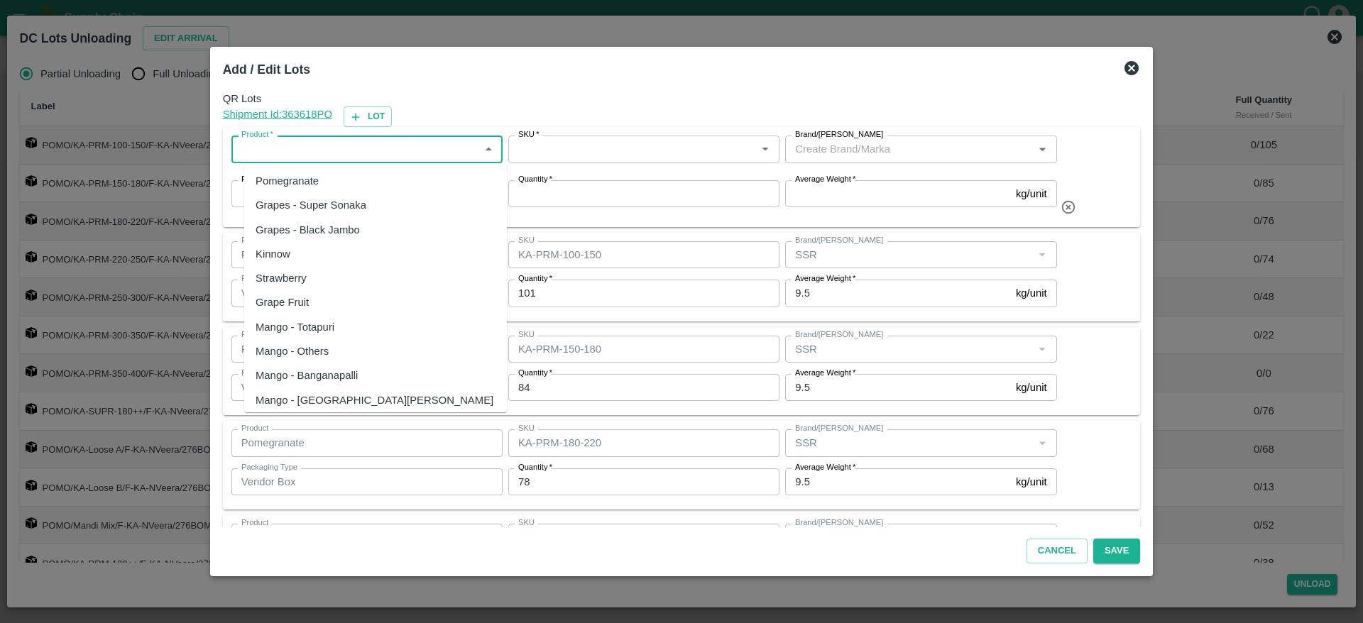
click at [361, 158] on input "Product   *" at bounding box center [355, 149] width 239 height 18
click at [317, 190] on div "Pomegranate" at bounding box center [375, 181] width 263 height 24
type input "Pomegranate"
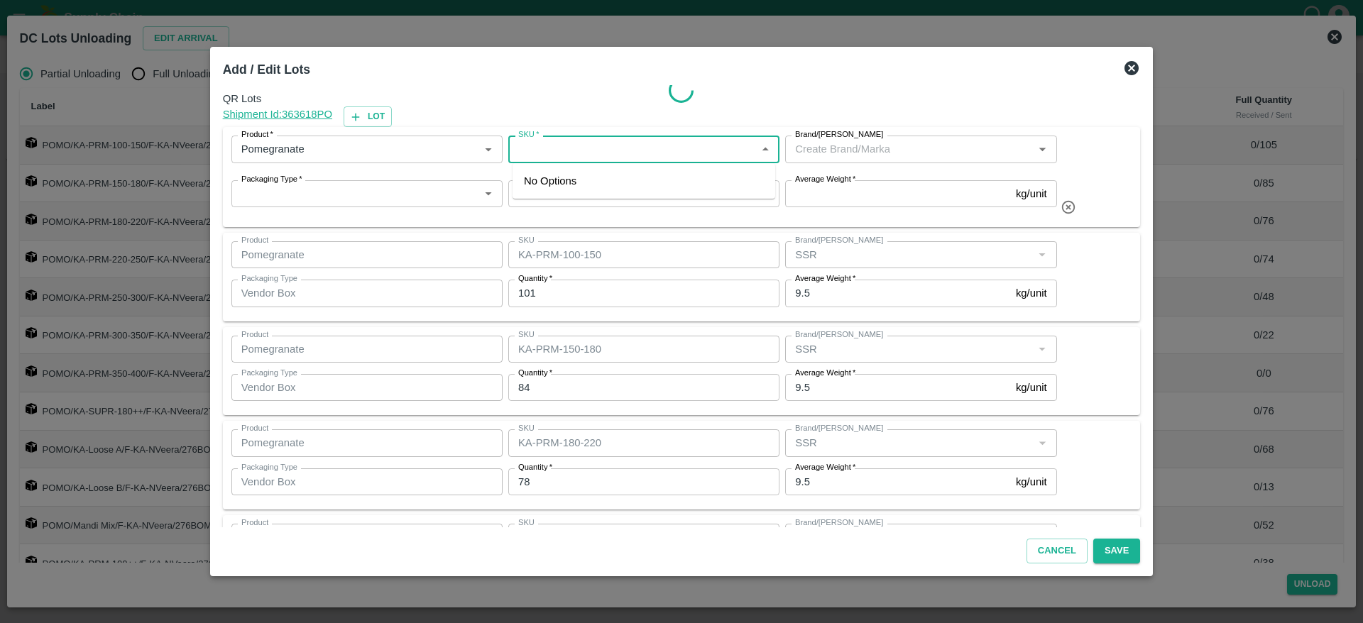
click at [568, 147] on input "SKU   *" at bounding box center [631, 149] width 239 height 18
click at [584, 203] on div "KA-Damage Fruit" at bounding box center [565, 205] width 82 height 16
type input "KA-Damage Fruit"
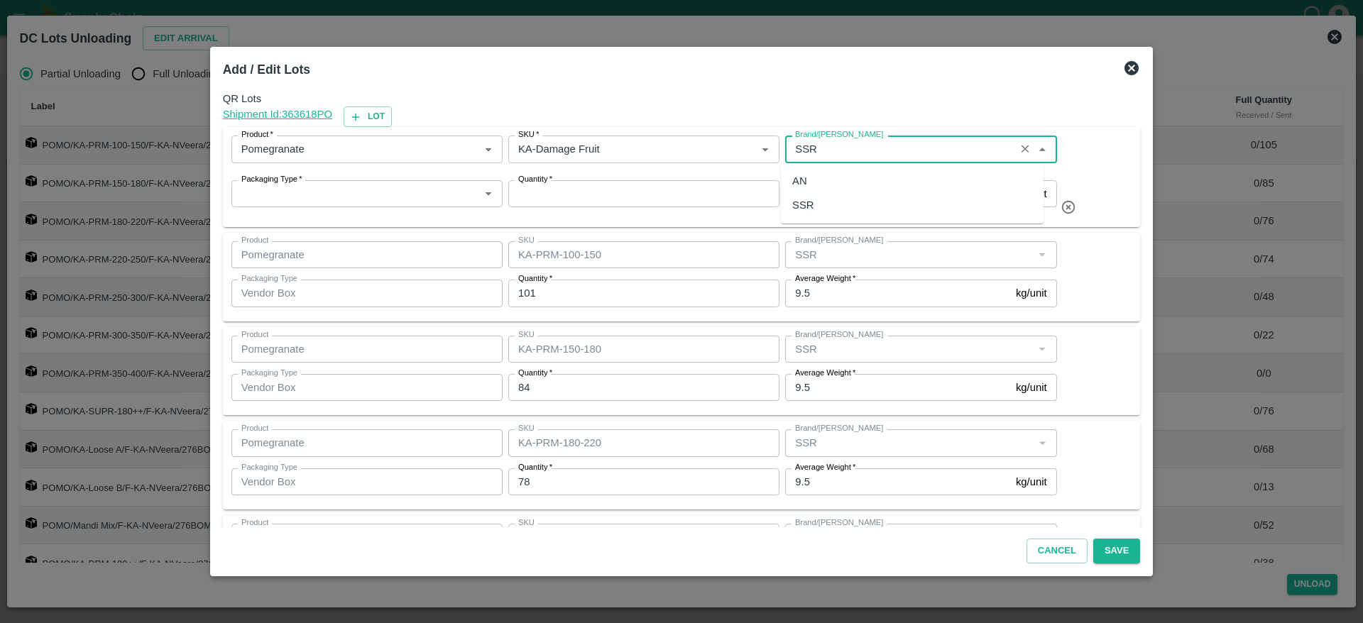
click at [854, 206] on div "SSR" at bounding box center [912, 205] width 263 height 24
type input "SSR"
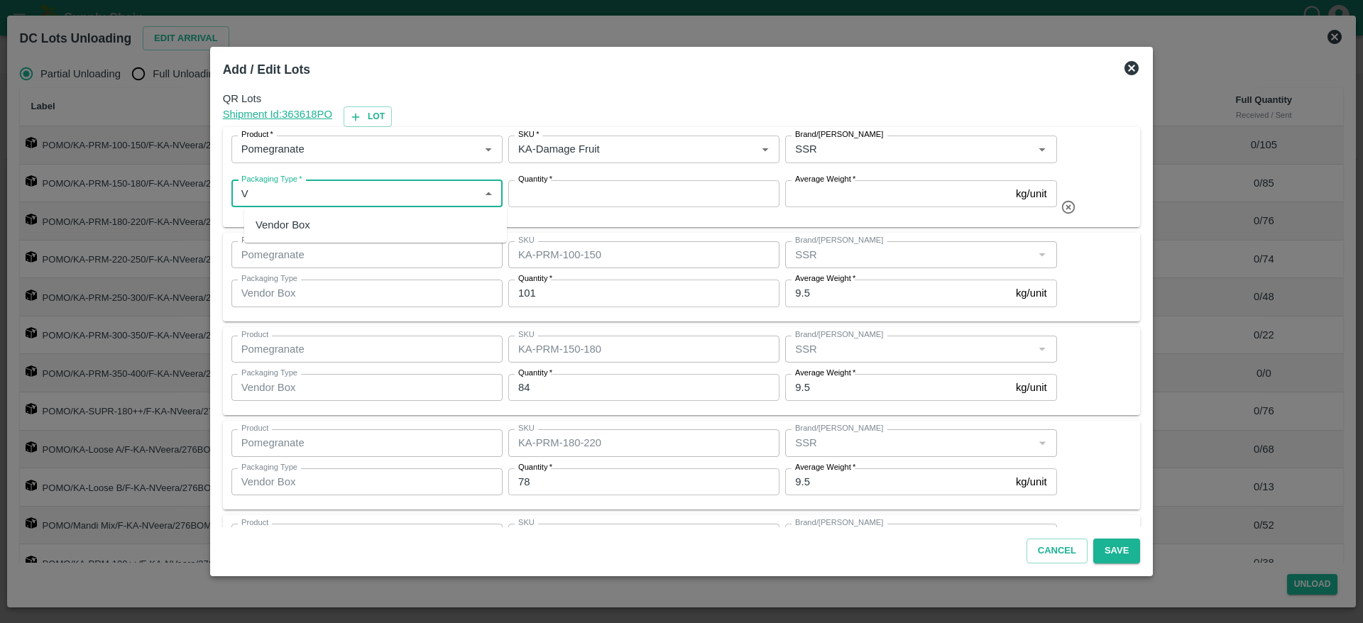
click at [297, 224] on div "Vendor Box" at bounding box center [283, 225] width 55 height 16
type input "Vendor Box"
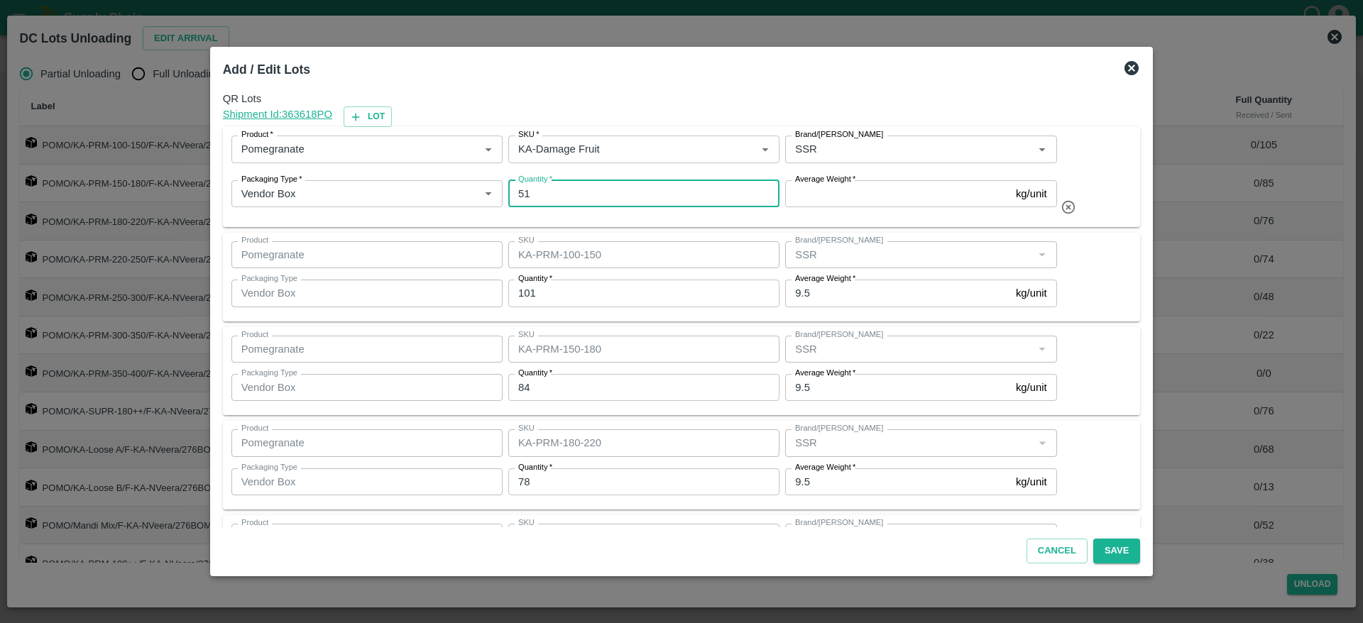
type input "51"
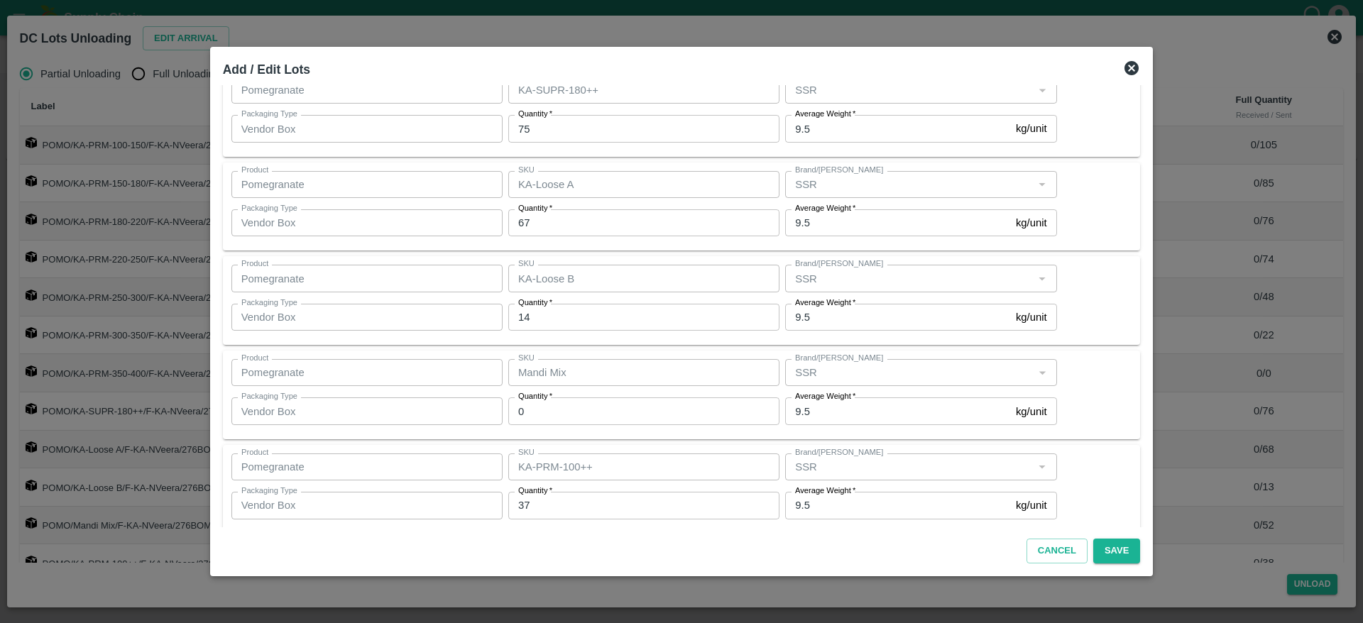
scroll to position [728, 0]
type input "9.5"
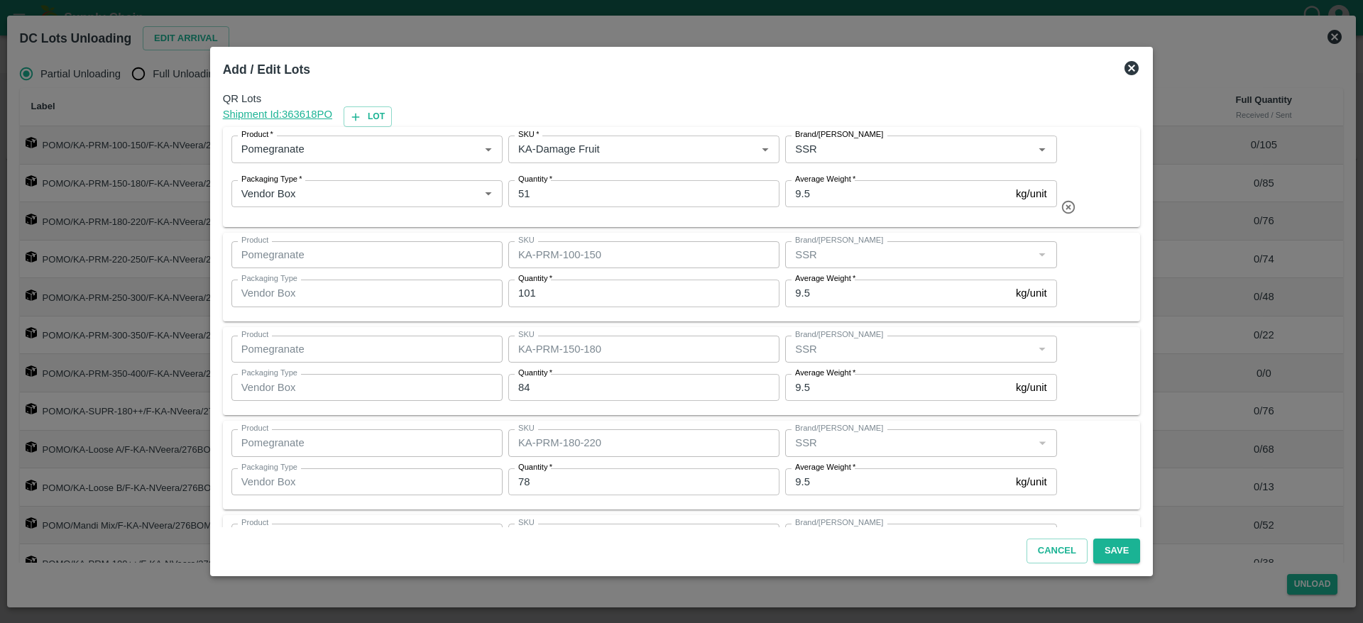
click at [1102, 191] on div "Product   * Product   * SKU   * SKU   * Brand/Marka Brand/Marka Packaging Type …" at bounding box center [681, 177] width 901 height 83
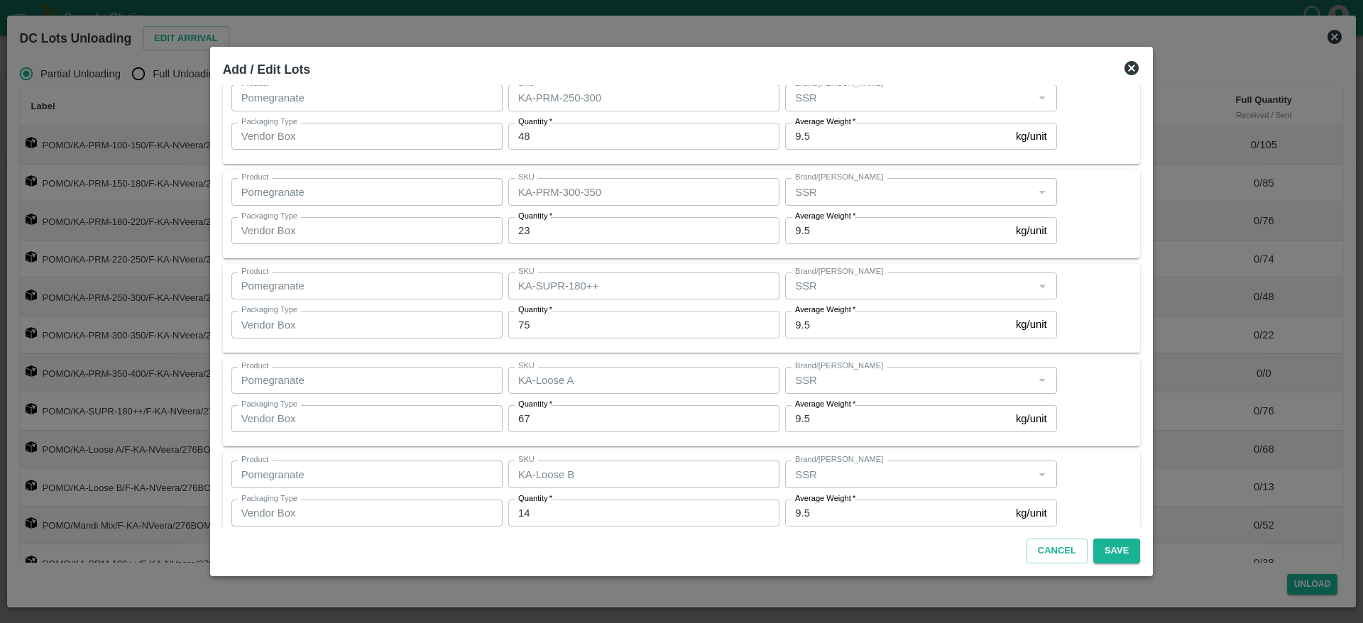
scroll to position [555, 0]
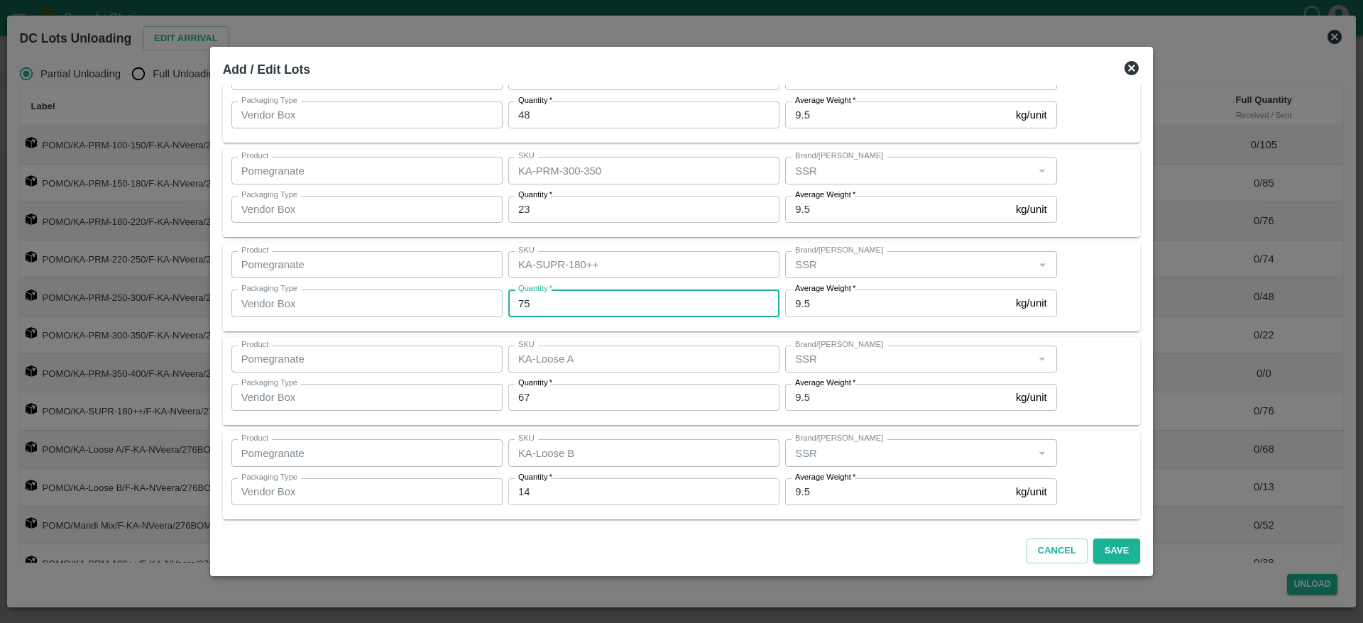
click at [583, 302] on input "75" at bounding box center [643, 303] width 271 height 27
type input "7"
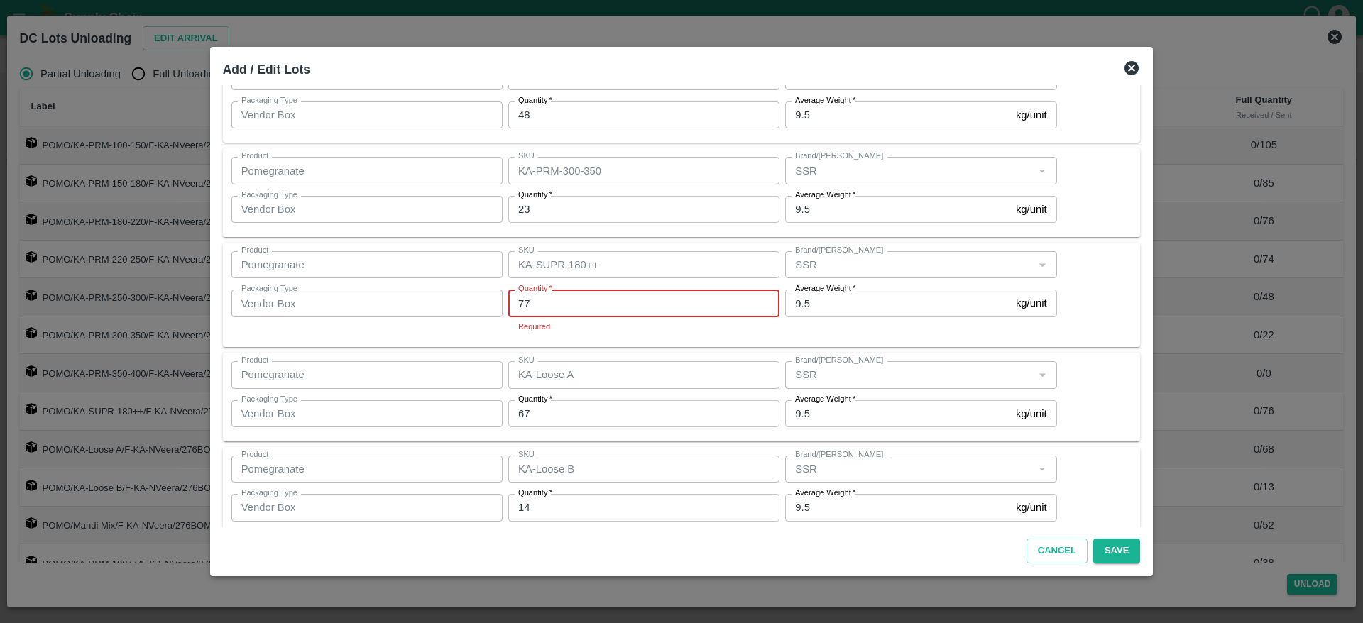
type input "77"
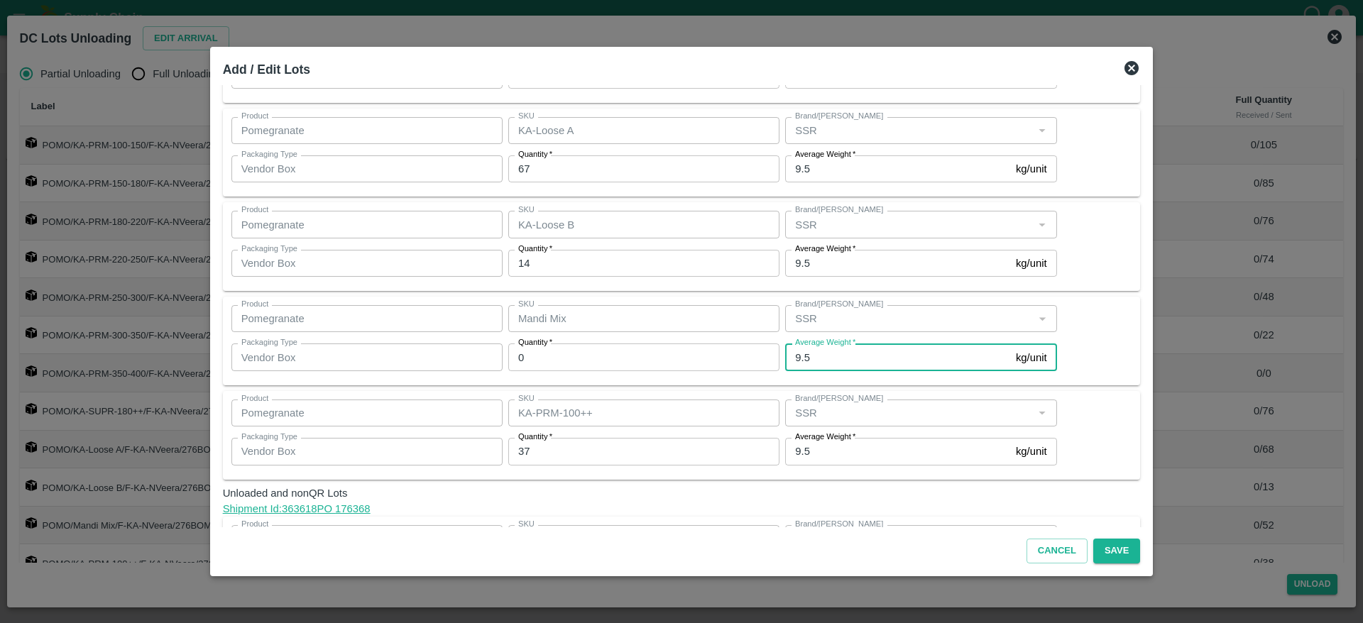
scroll to position [785, 0]
click at [1093, 441] on div "Product Pomegranate Product SKU KA-PRM-100++ SKU Brand/Marka Brand/Marka Packag…" at bounding box center [681, 434] width 901 height 72
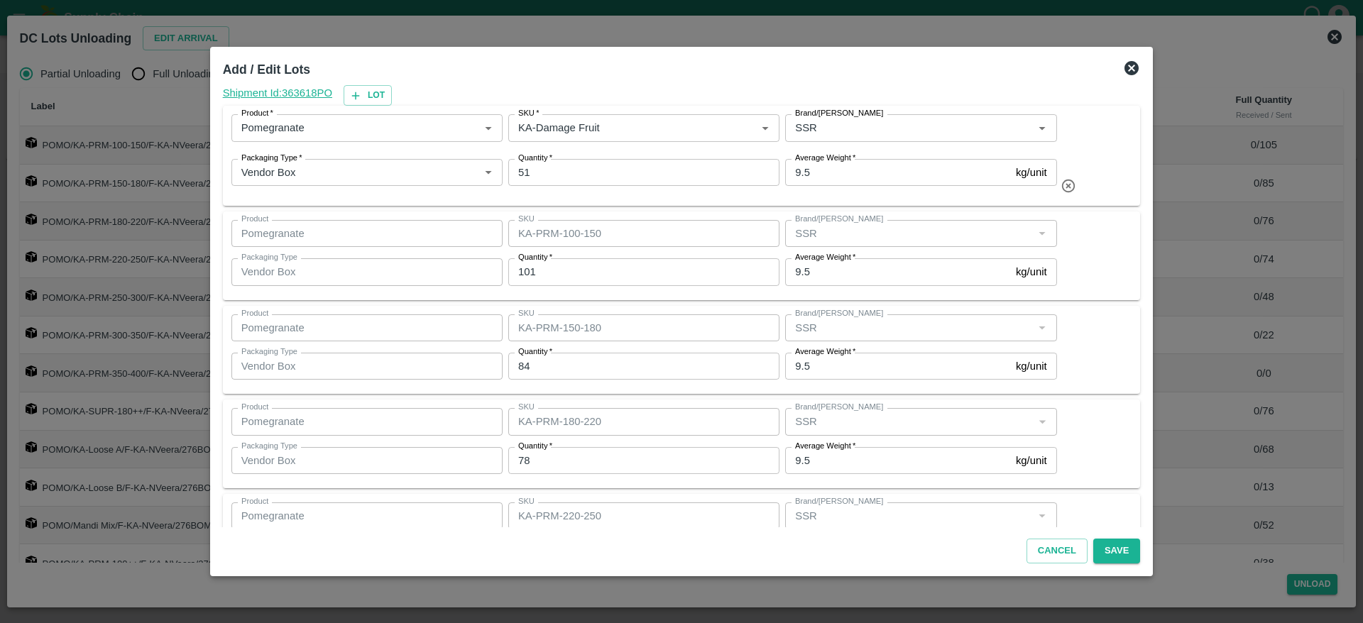
scroll to position [0, 0]
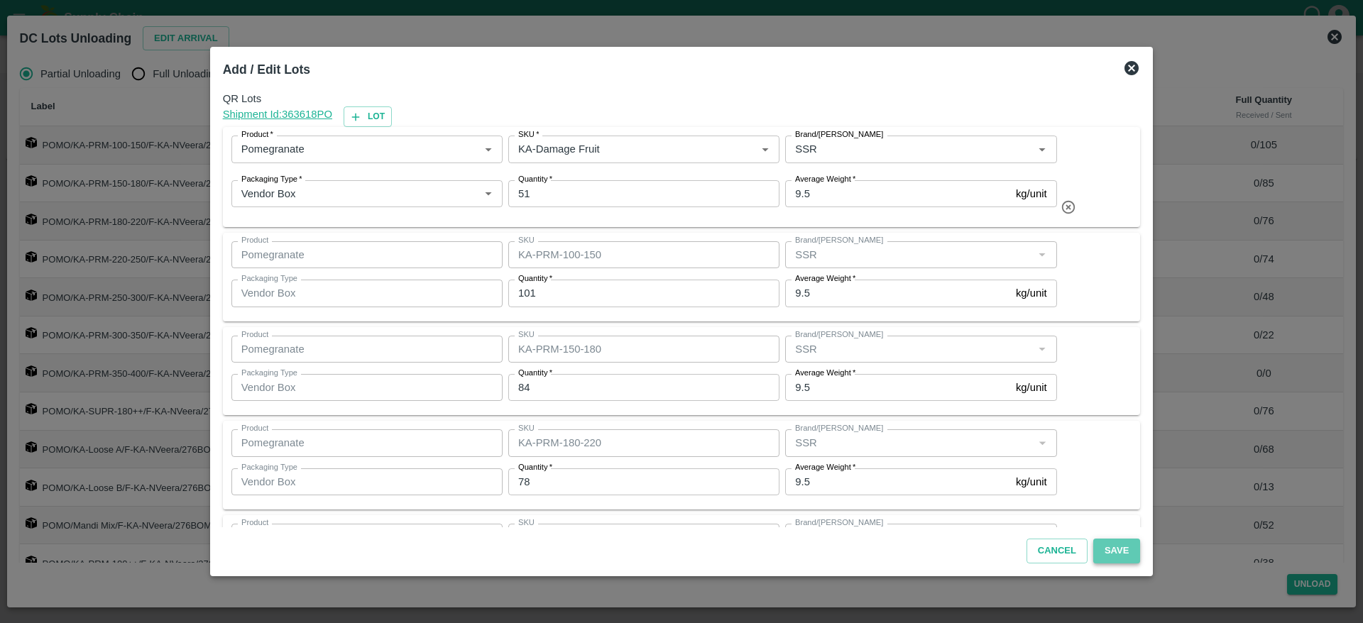
click at [1093, 557] on button "Save" at bounding box center [1116, 551] width 47 height 25
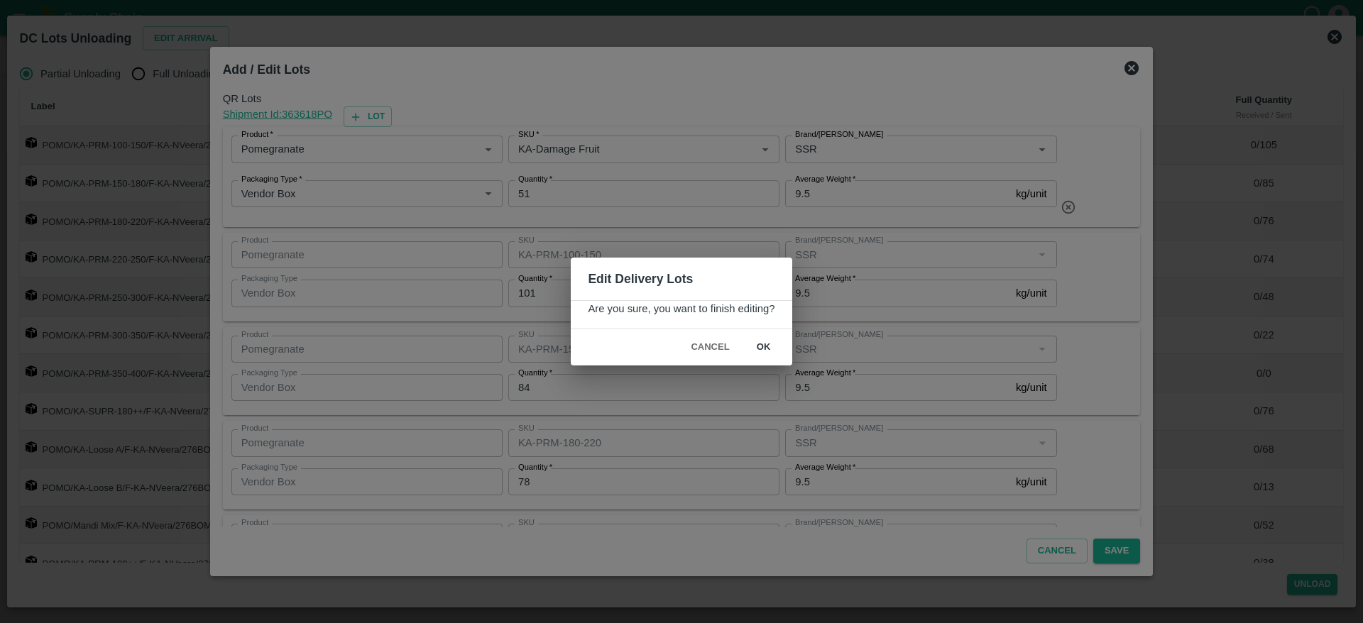
click at [762, 342] on button "ok" at bounding box center [763, 347] width 45 height 25
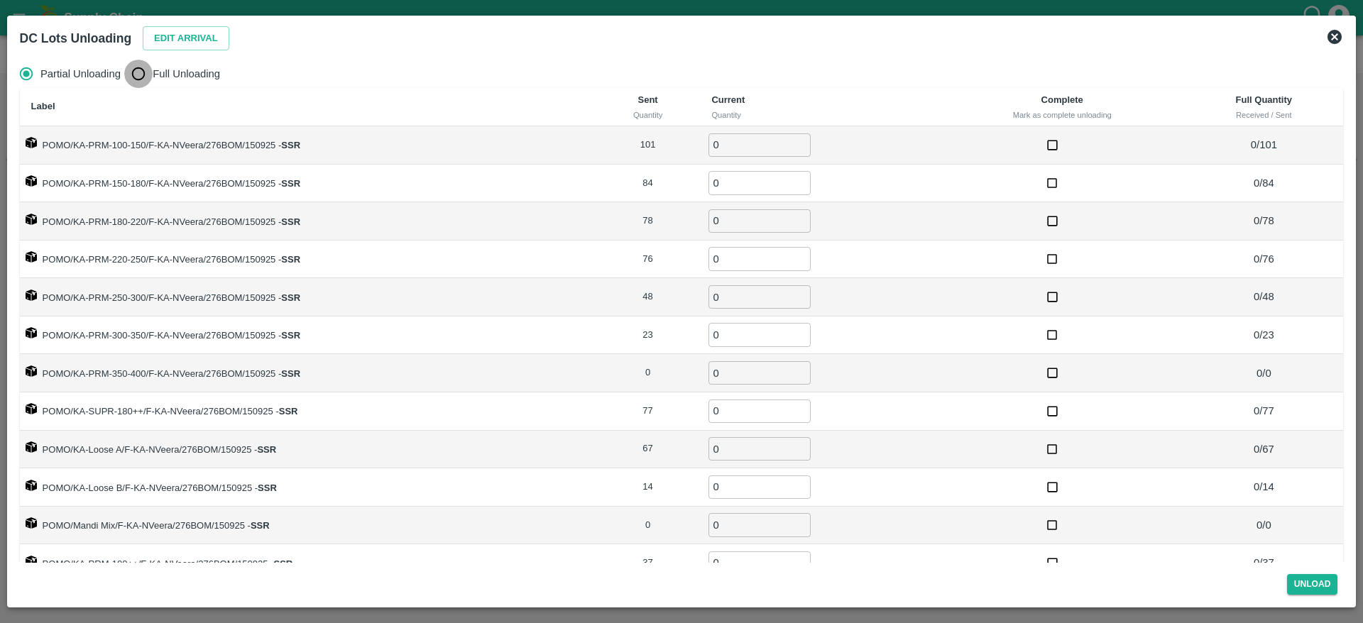
click at [136, 65] on input "Full Unloading" at bounding box center [138, 74] width 28 height 28
radio input "true"
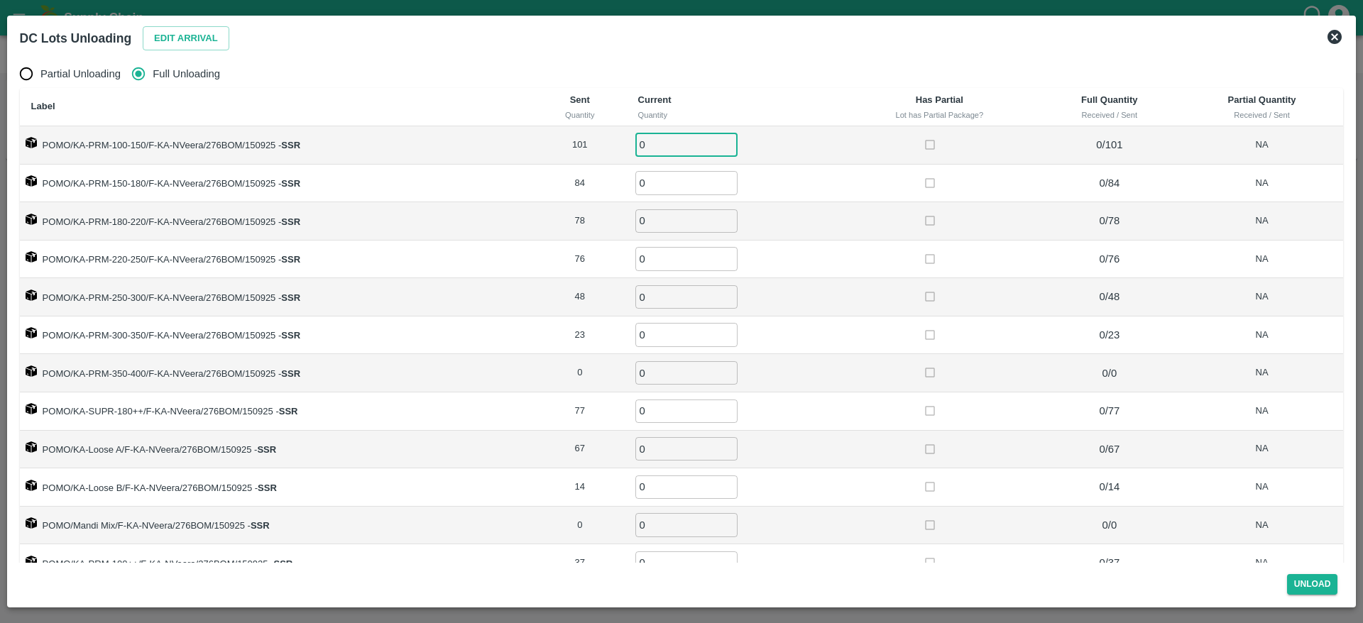
click at [659, 145] on input "0" at bounding box center [686, 144] width 102 height 23
type input "101"
type input "84"
type input "78"
type input "76"
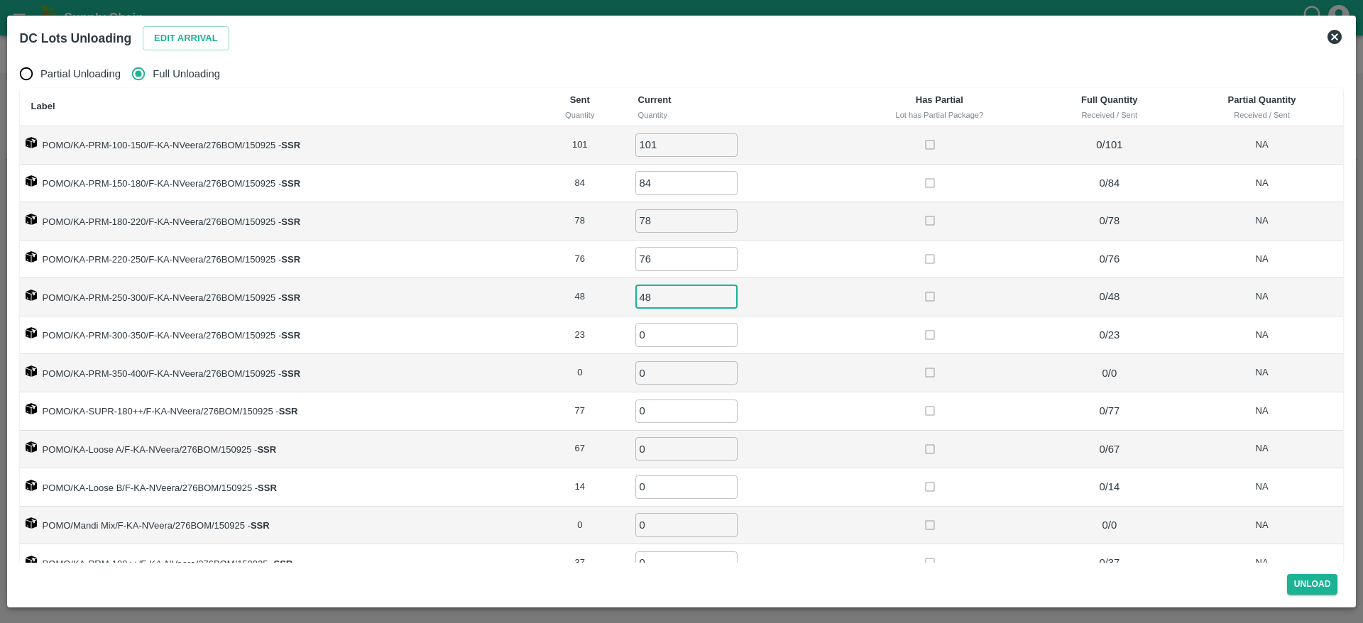
type input "48"
type input "23"
type input "77"
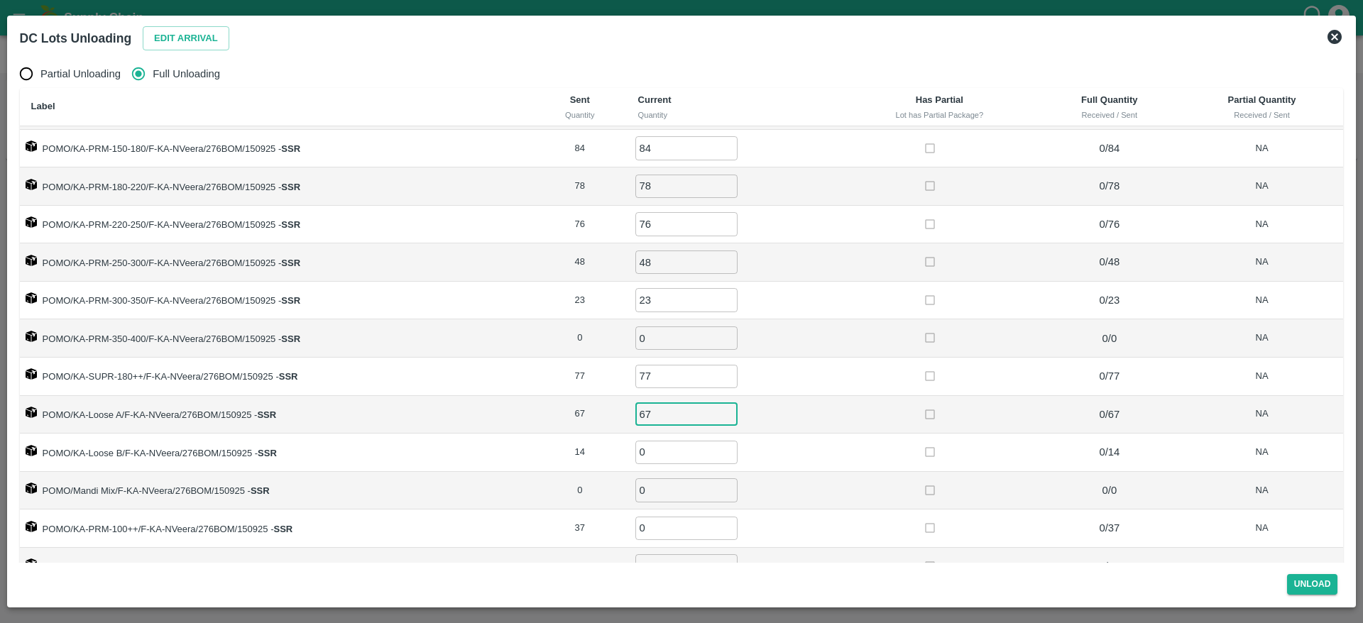
type input "67"
type input "14"
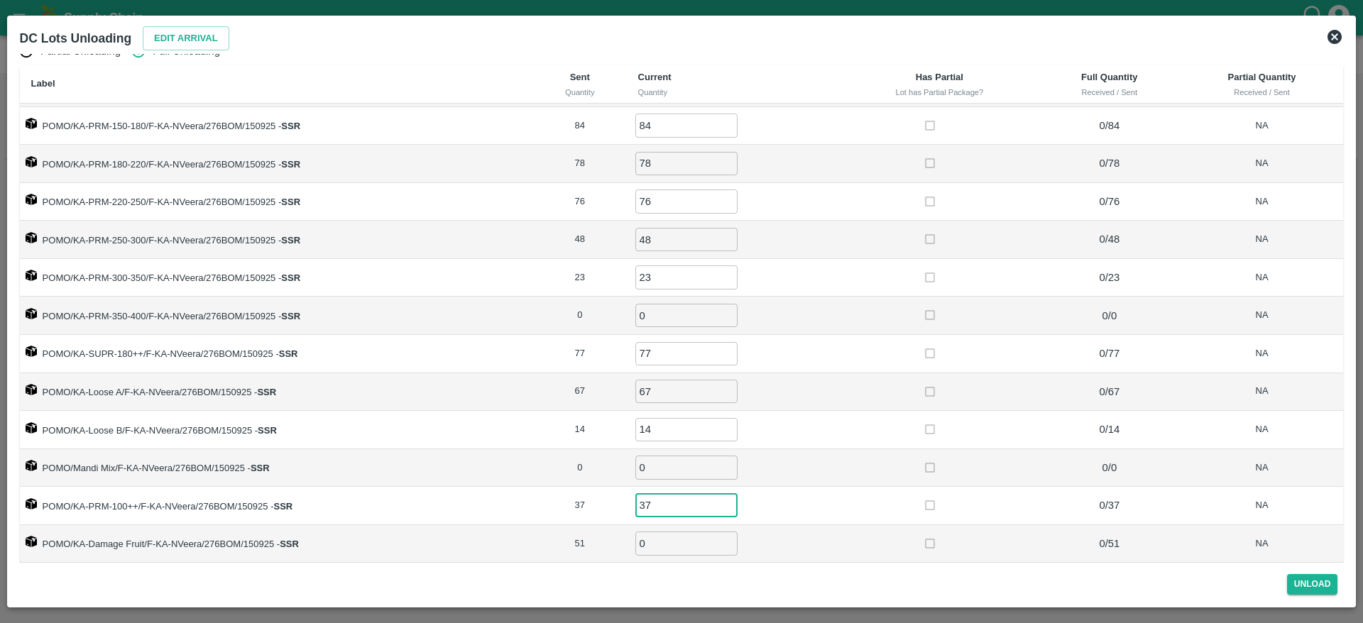
type input "37"
type input "51"
click at [851, 423] on td at bounding box center [939, 430] width 198 height 38
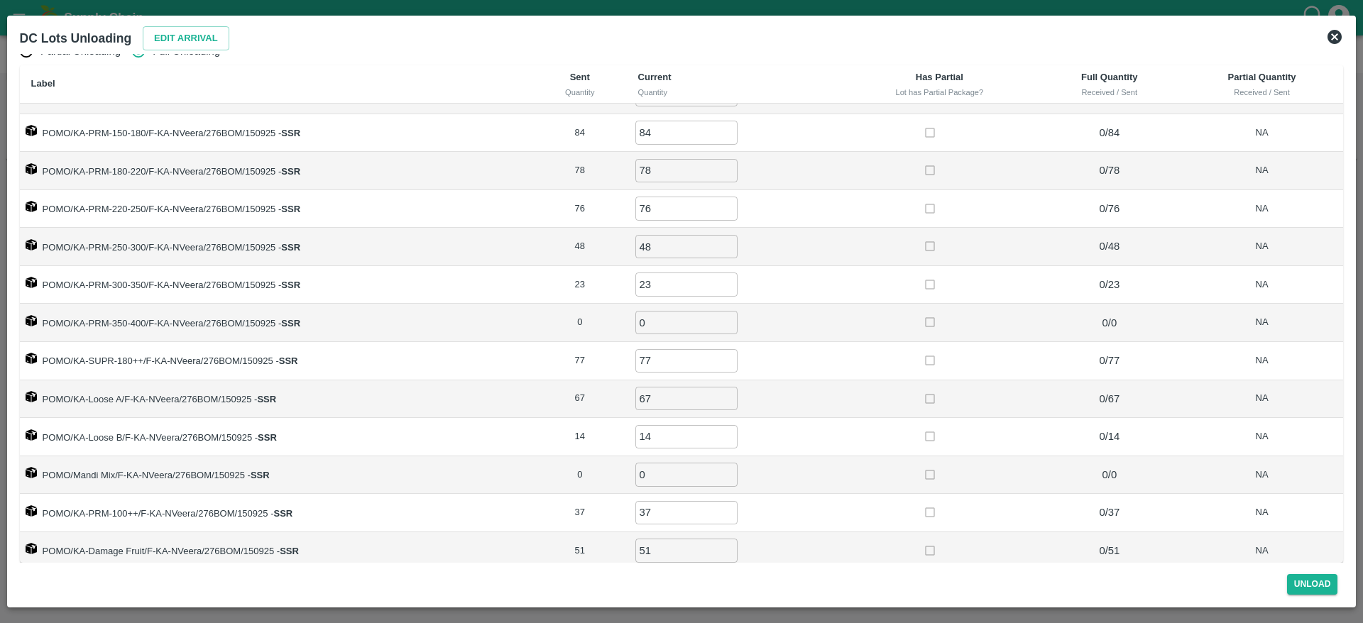
scroll to position [35, 0]
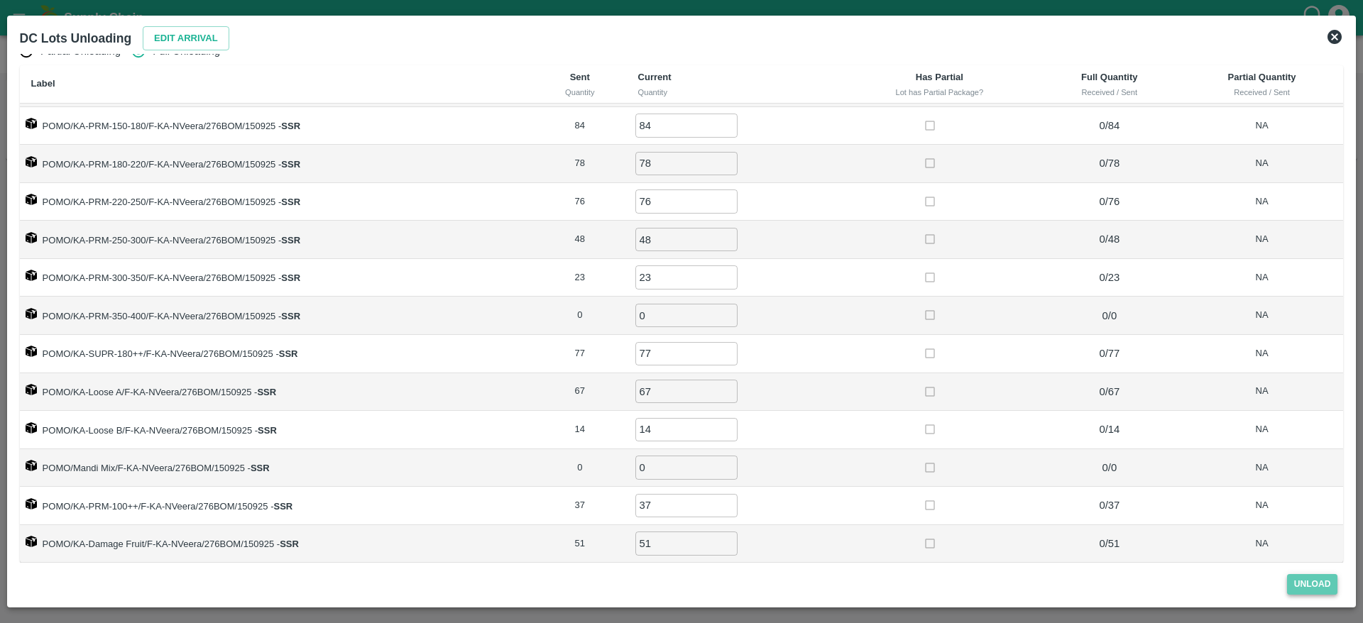
click at [1304, 589] on button "Unload" at bounding box center [1312, 584] width 51 height 21
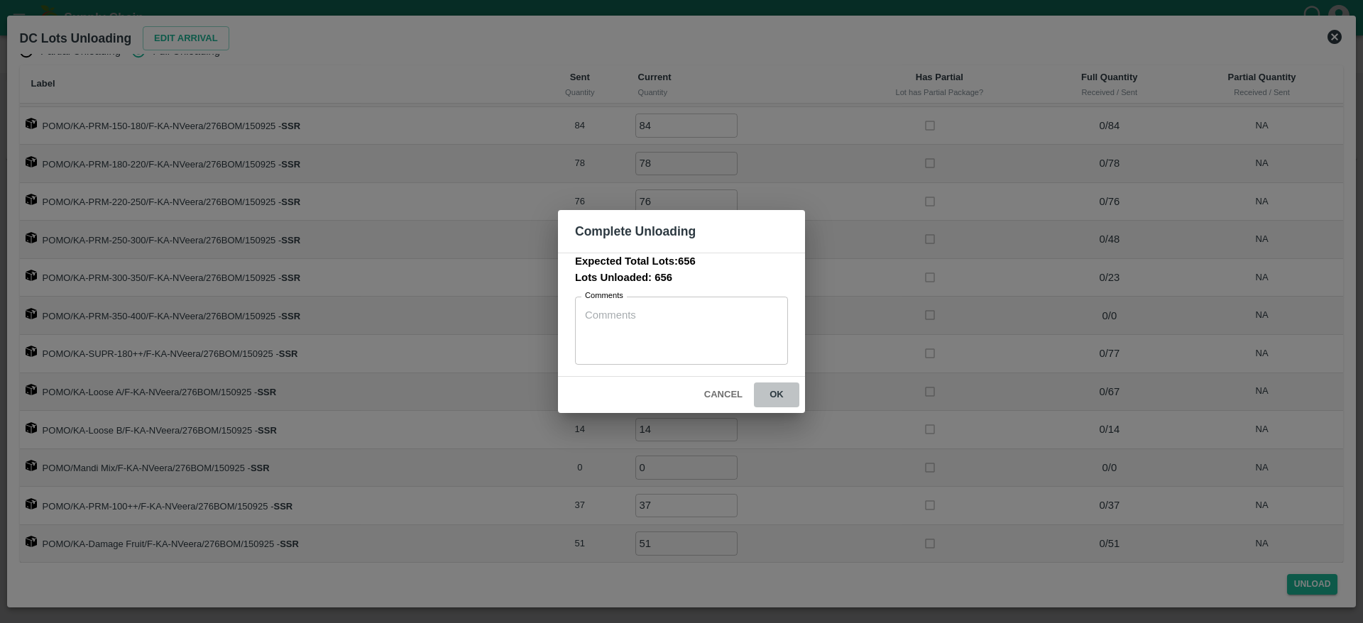
click at [777, 395] on button "ok" at bounding box center [776, 395] width 45 height 25
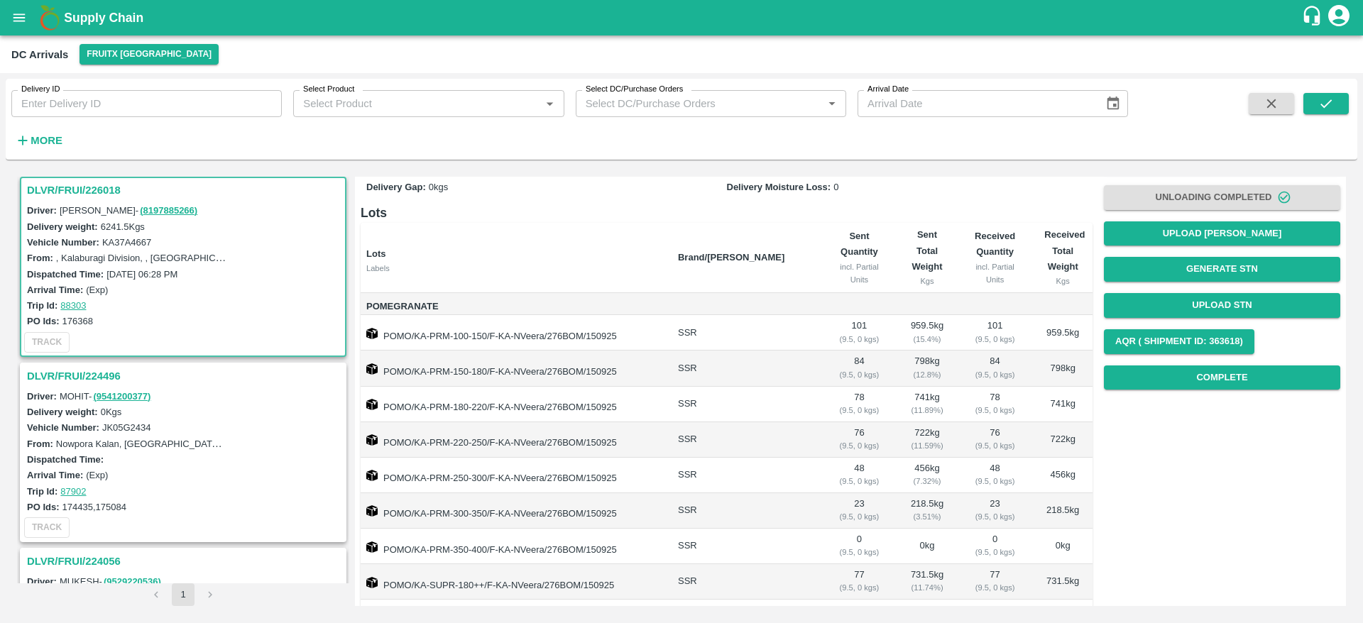
scroll to position [74, 0]
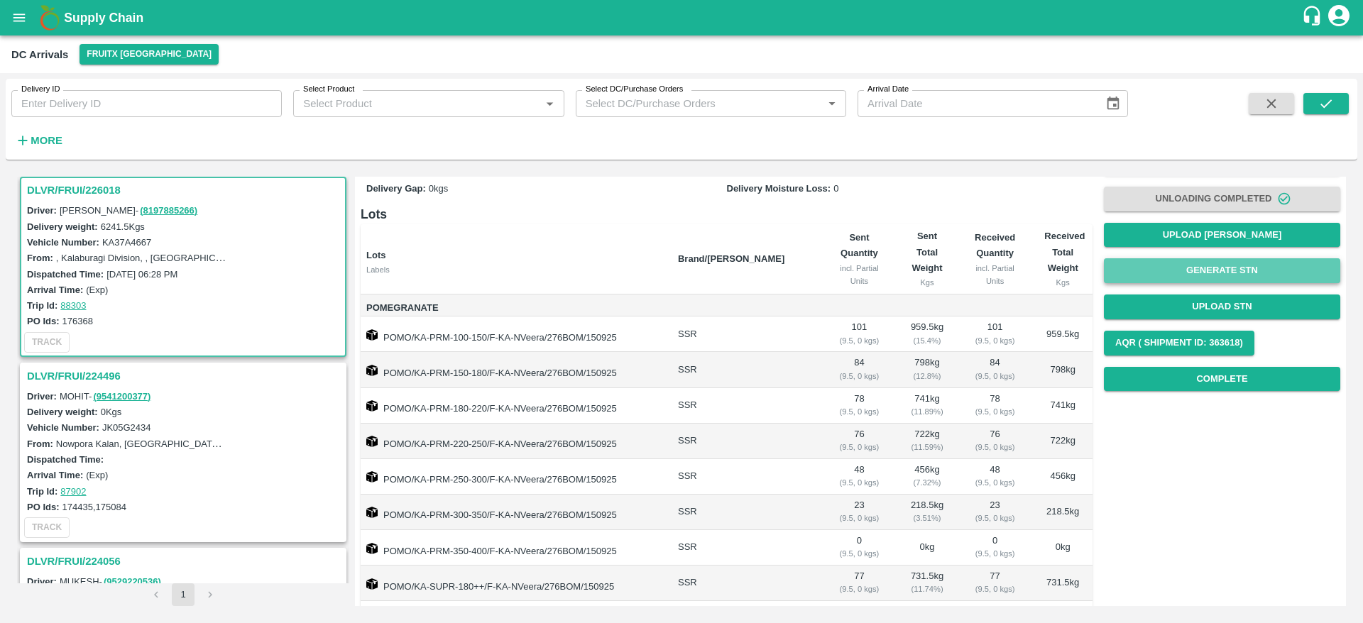
click at [1228, 282] on button "Generate STN" at bounding box center [1222, 270] width 236 height 25
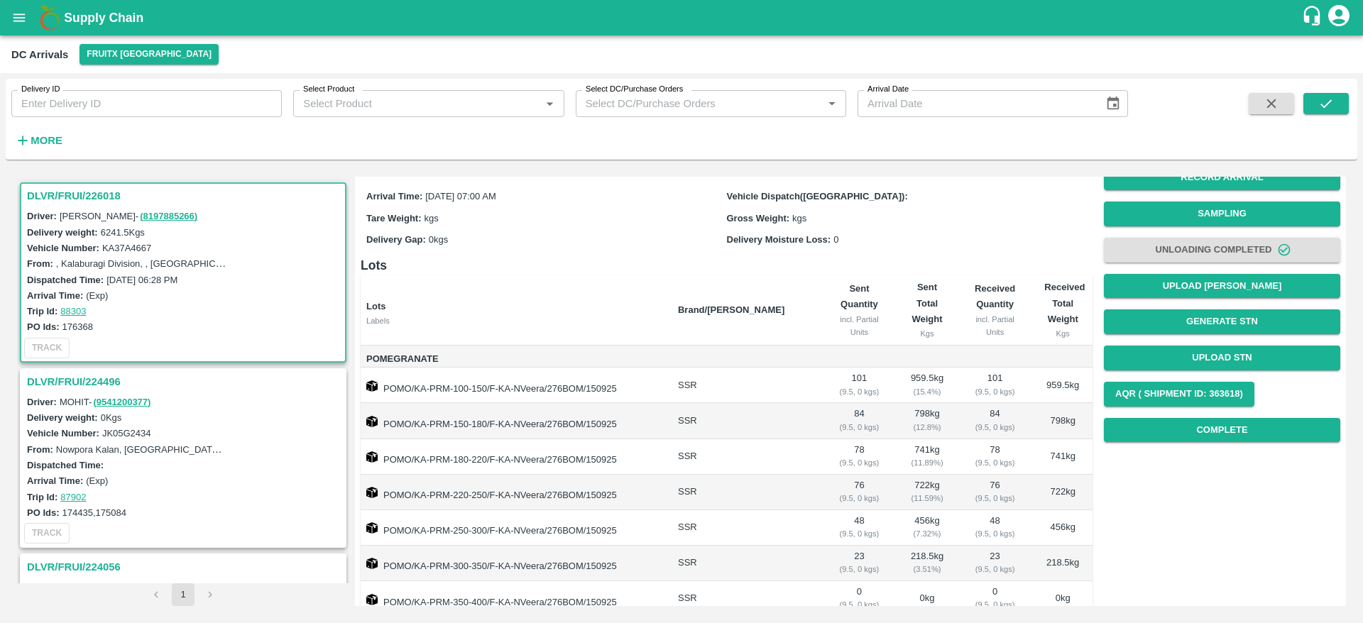
scroll to position [23, 0]
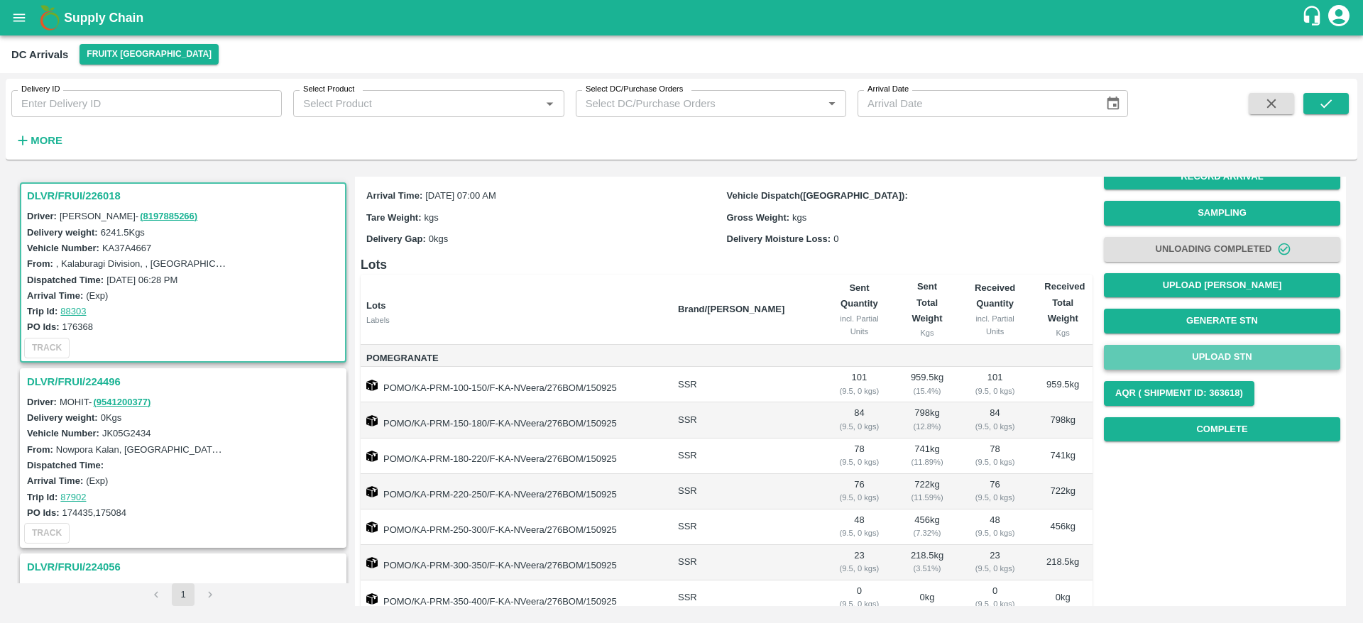
click at [1210, 355] on button "Upload STN" at bounding box center [1222, 357] width 236 height 25
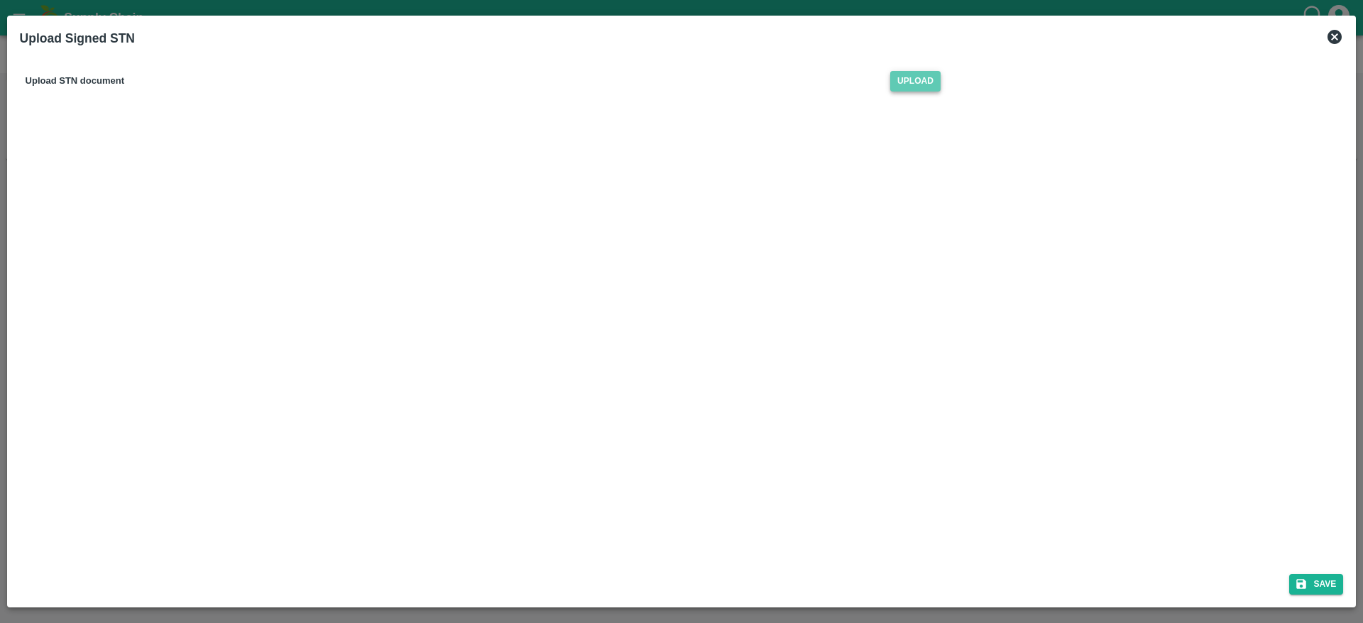
click at [916, 86] on span "Upload" at bounding box center [915, 81] width 50 height 21
click at [0, 0] on input "Upload" at bounding box center [0, 0] width 0 height 0
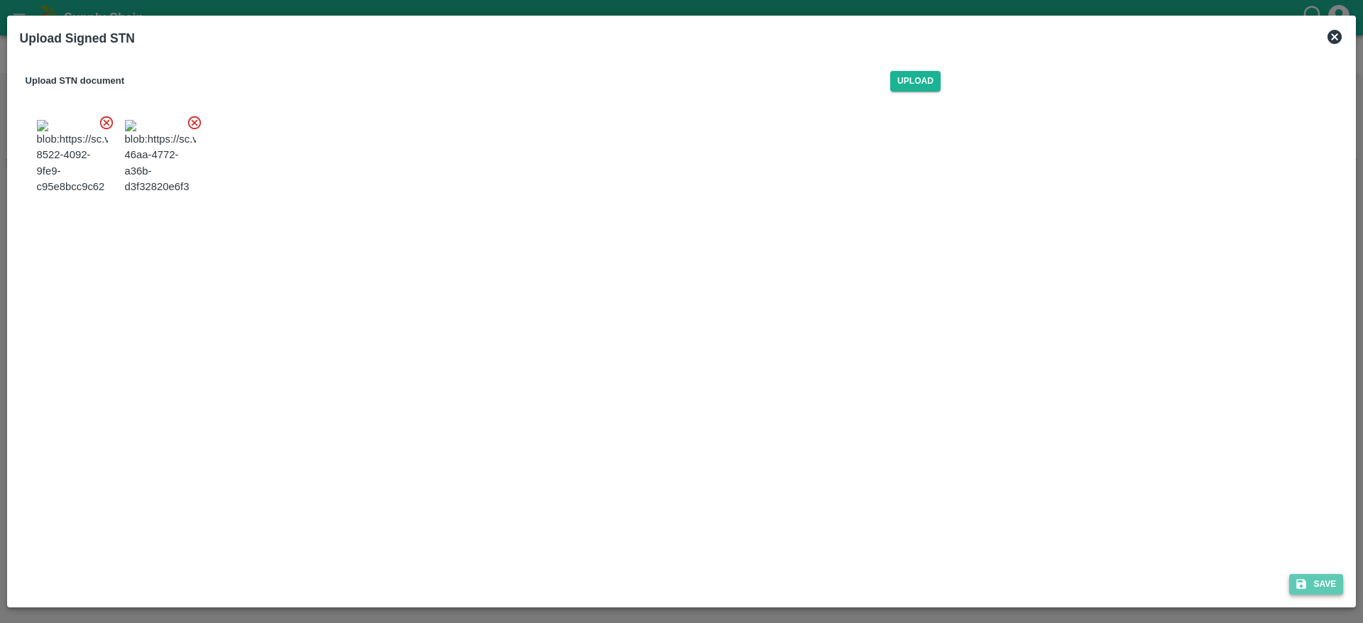
click at [1312, 579] on button "Save" at bounding box center [1316, 584] width 54 height 21
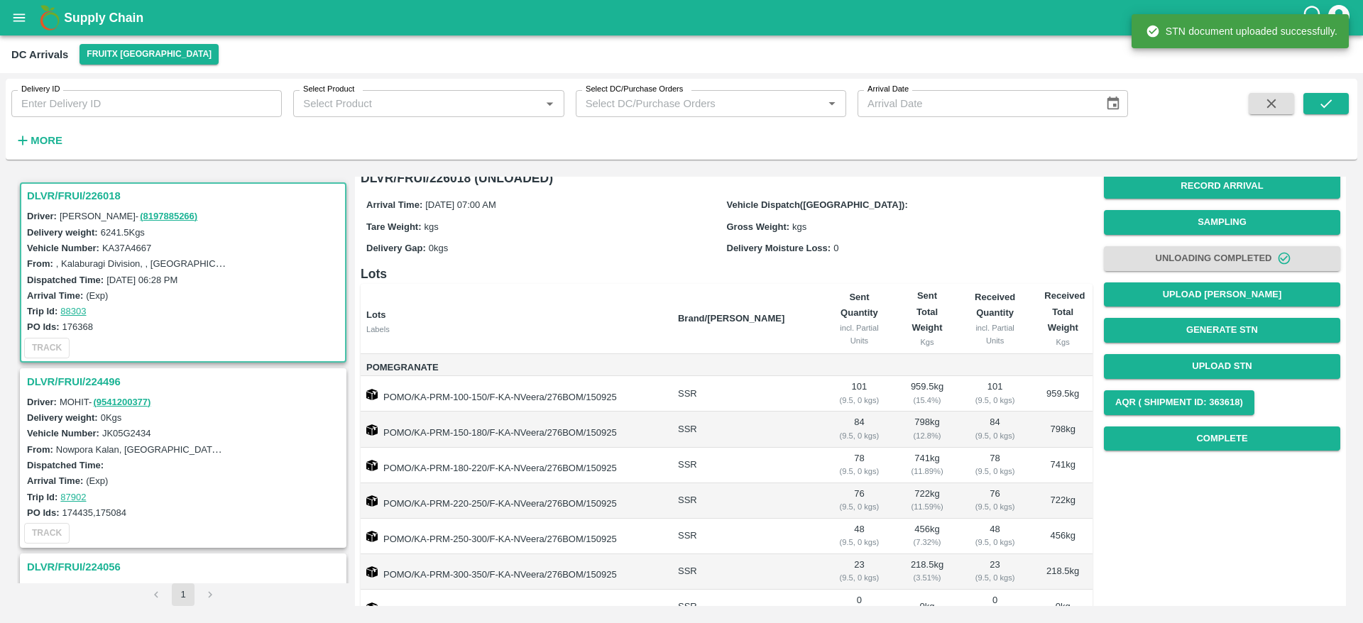
scroll to position [0, 0]
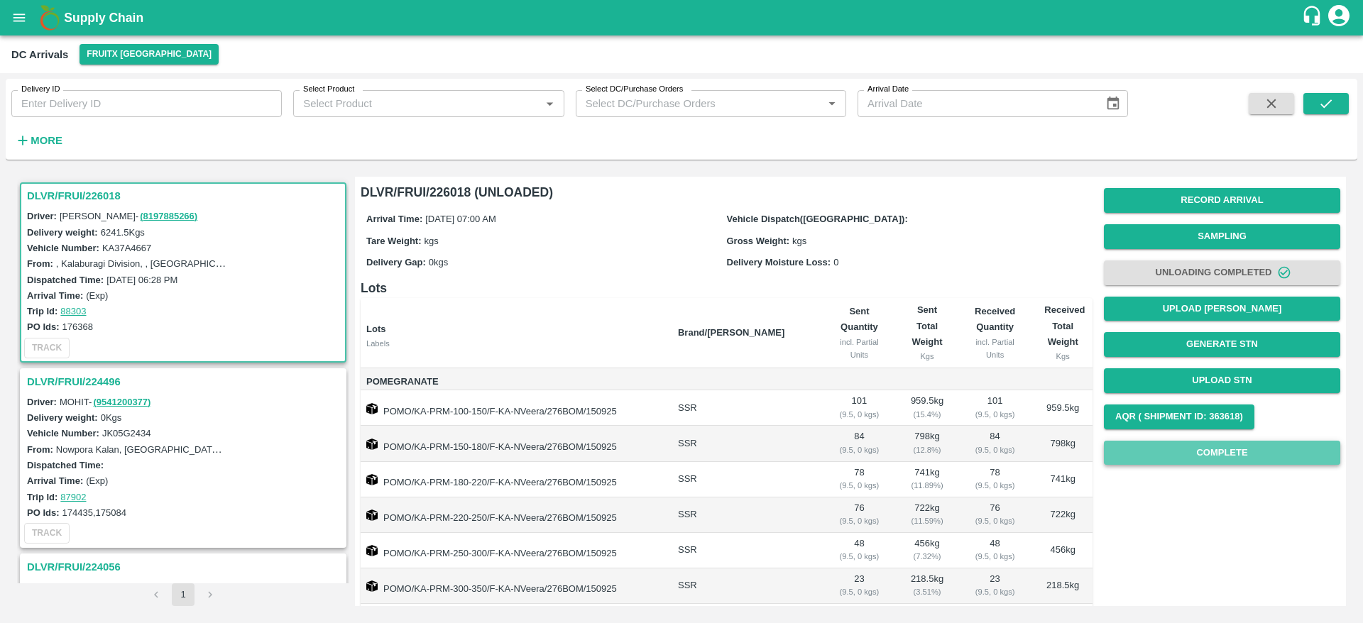
click at [1217, 449] on button "Complete" at bounding box center [1222, 453] width 236 height 25
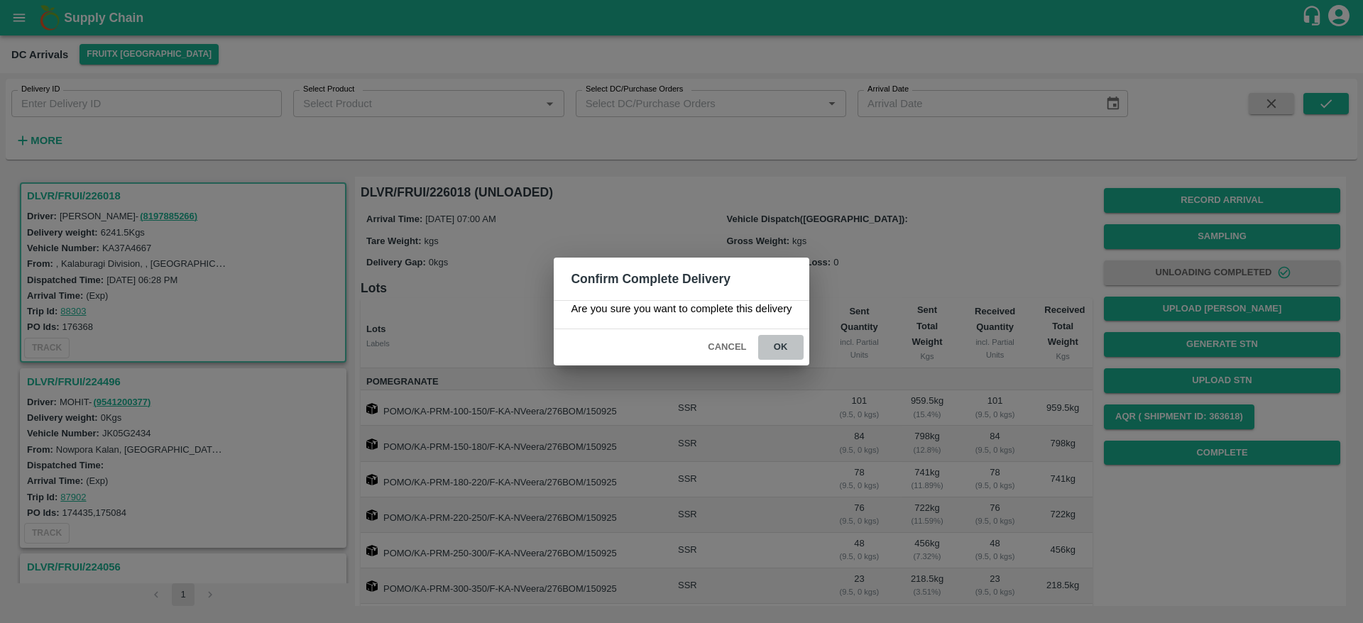
click at [799, 345] on button "ok" at bounding box center [780, 347] width 45 height 25
